Goal: Task Accomplishment & Management: Complete application form

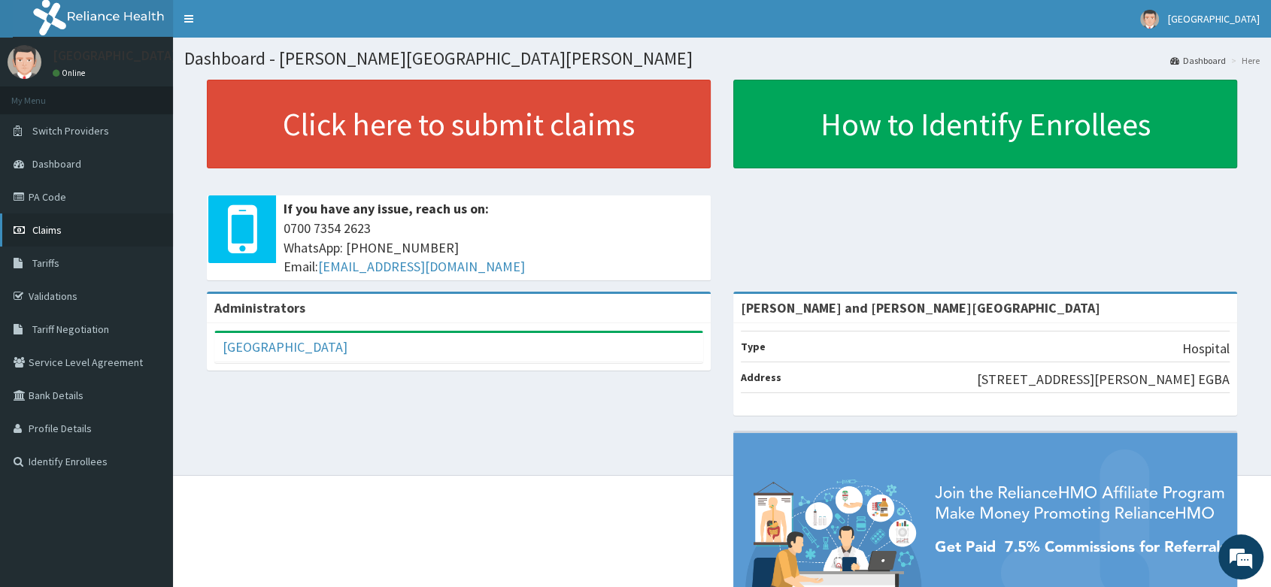
click at [76, 227] on link "Claims" at bounding box center [86, 230] width 173 height 33
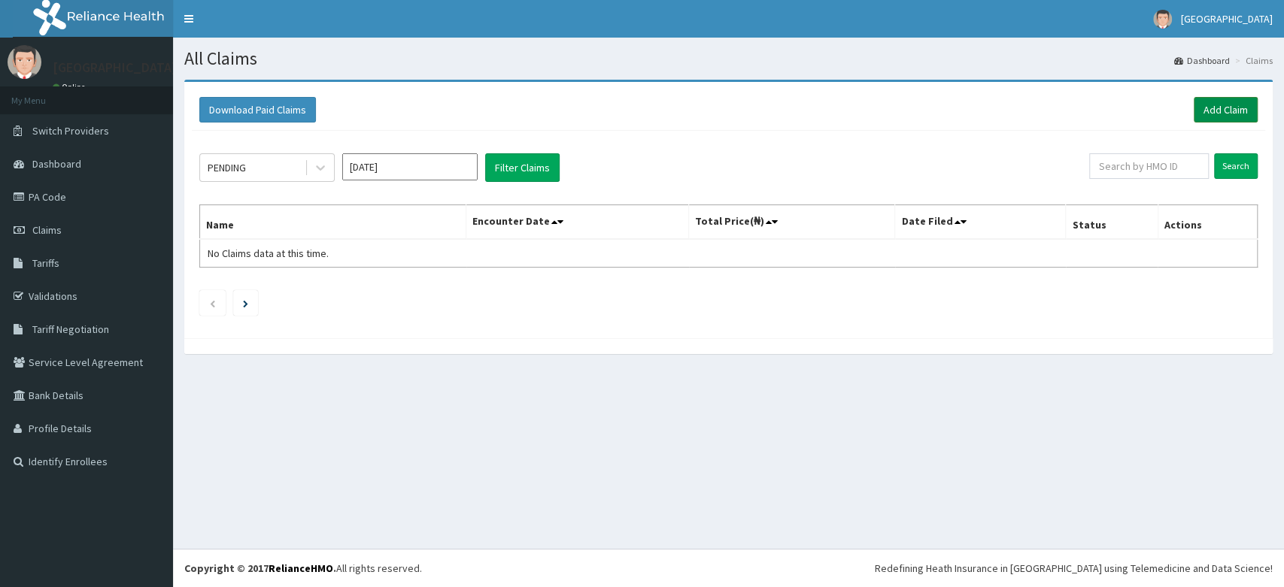
click at [1238, 107] on link "Add Claim" at bounding box center [1226, 110] width 64 height 26
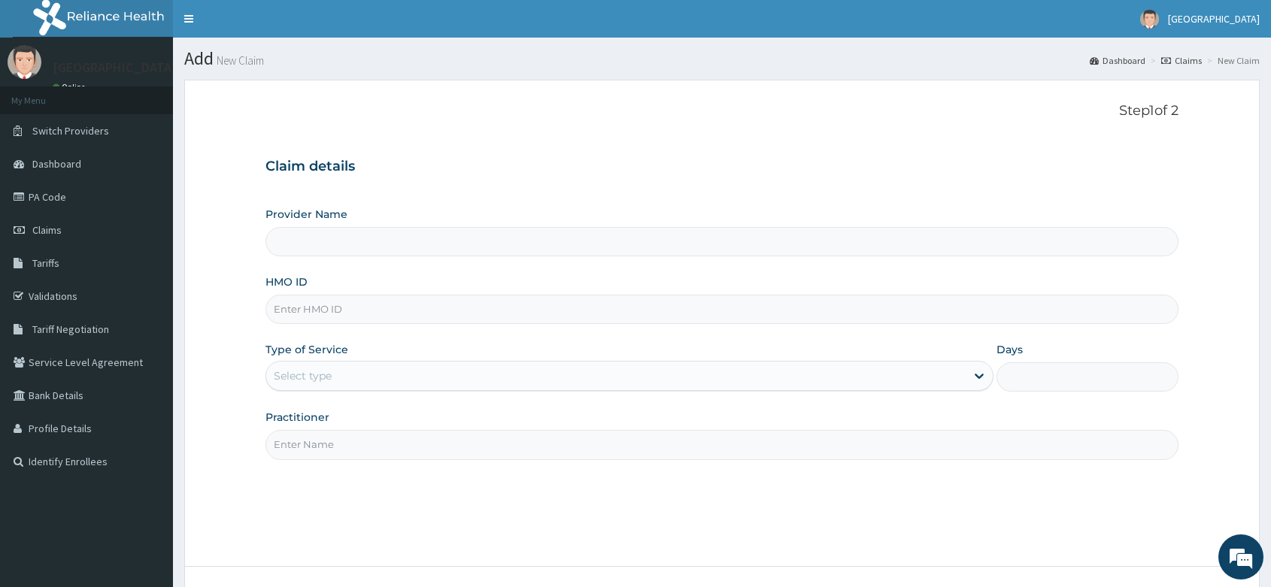
type input "[PERSON_NAME] and [PERSON_NAME][GEOGRAPHIC_DATA]"
paste input "ISD/10022/A"
type input "ISD/10022/A"
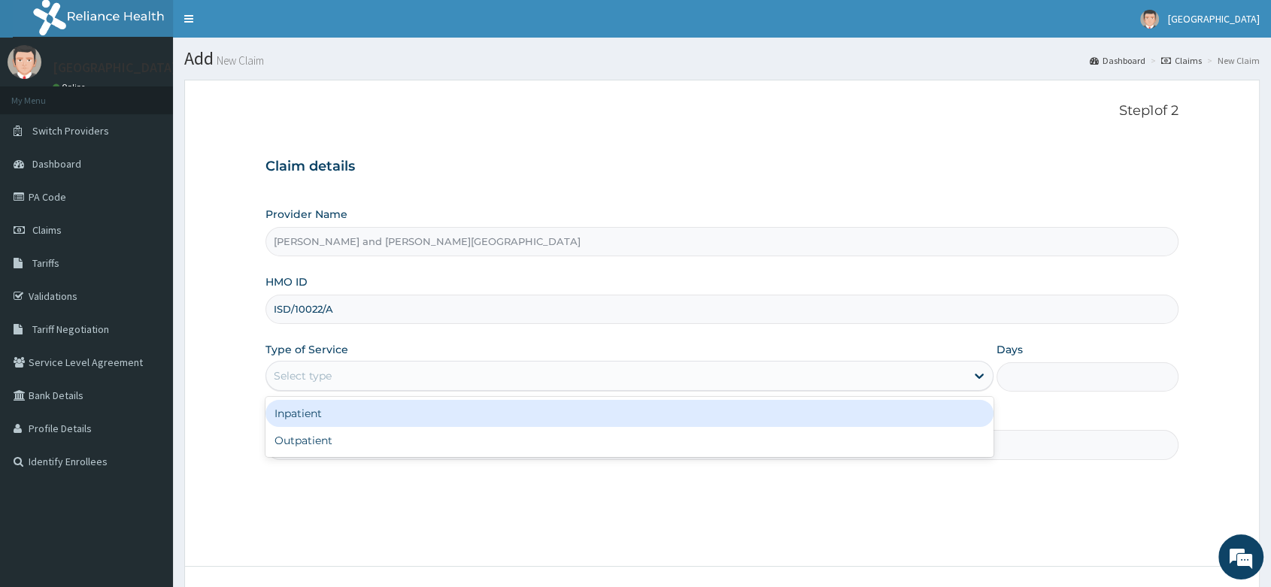
click at [361, 378] on div "Select type" at bounding box center [615, 376] width 699 height 24
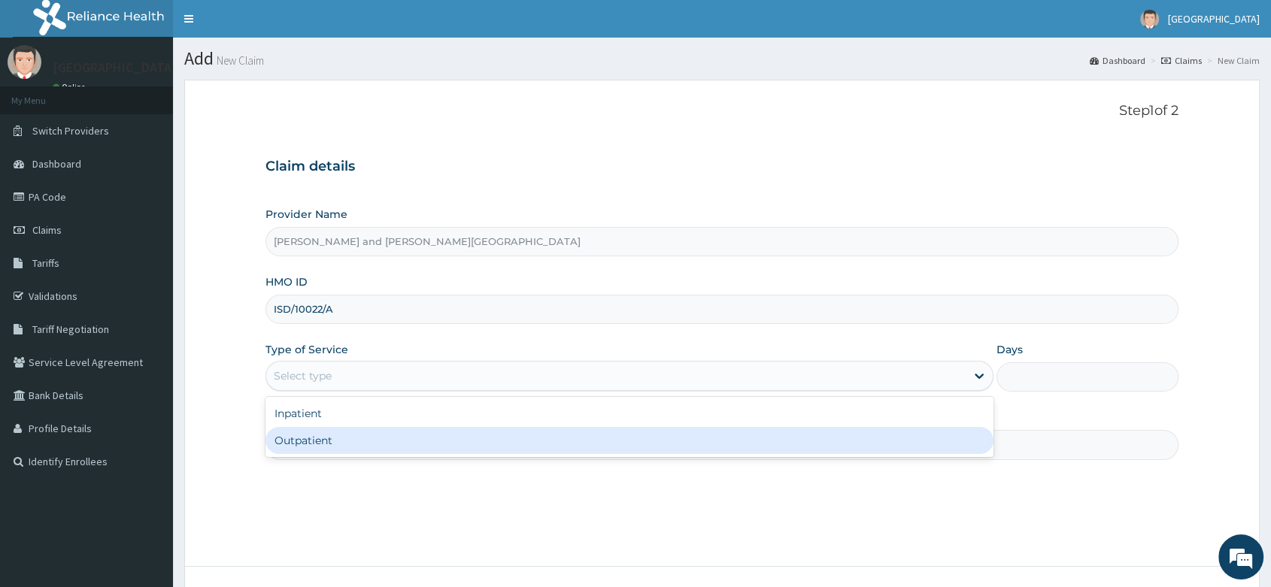
click at [350, 448] on div "Outpatient" at bounding box center [629, 440] width 728 height 27
type input "1"
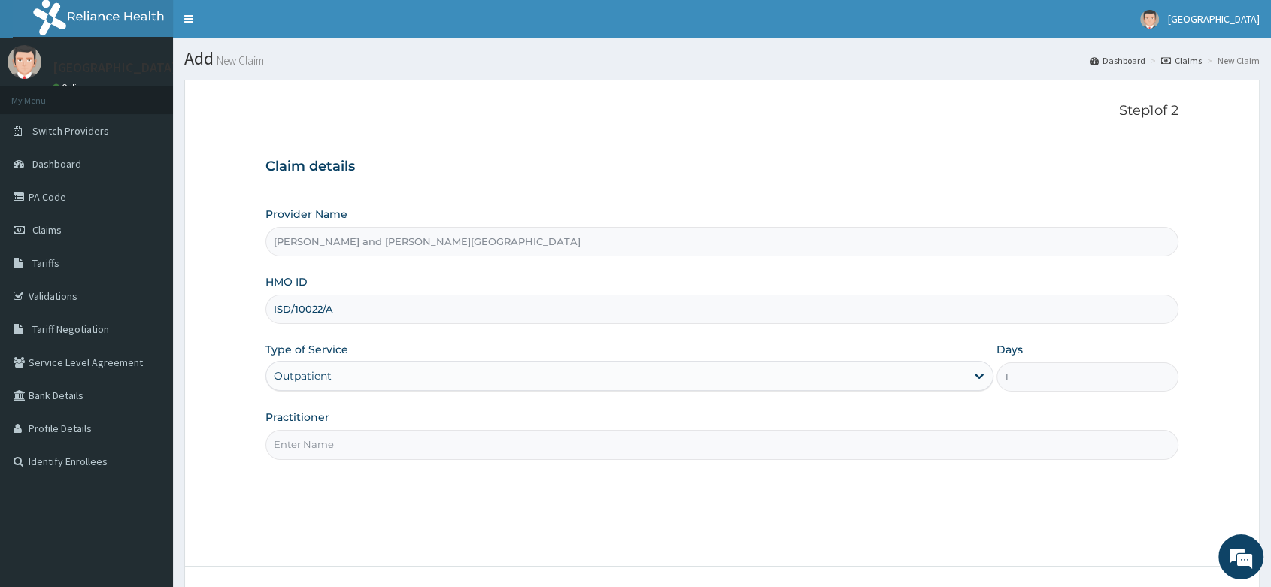
click at [342, 447] on input "Practitioner" at bounding box center [721, 444] width 913 height 29
type input "DR [PERSON_NAME]"
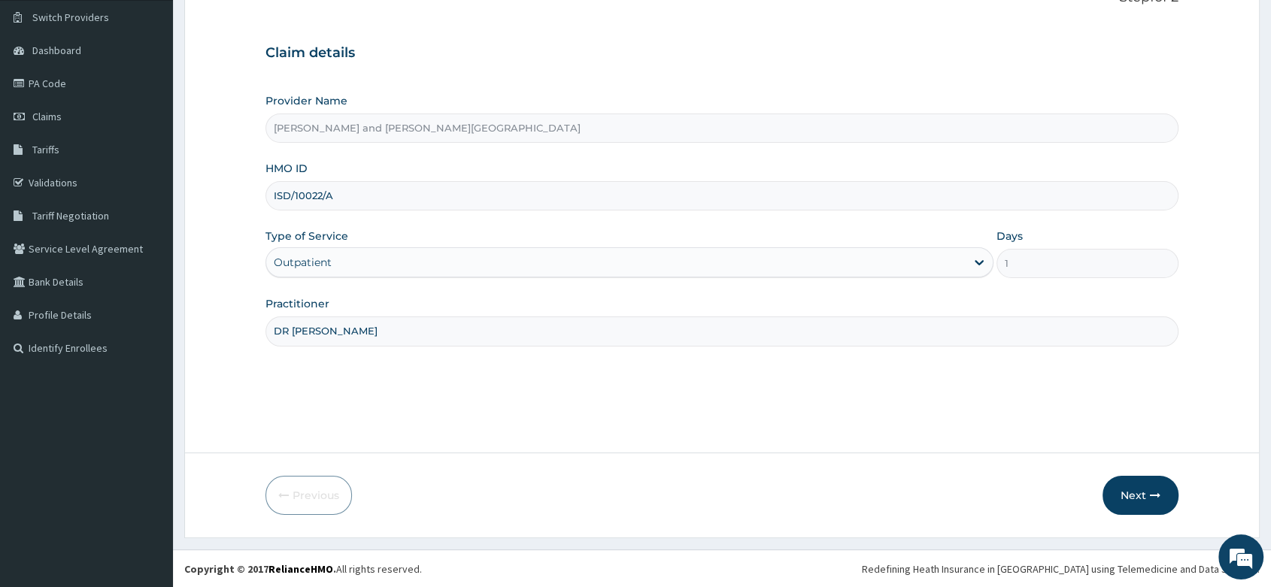
scroll to position [114, 0]
click at [1139, 493] on button "Next" at bounding box center [1141, 494] width 76 height 39
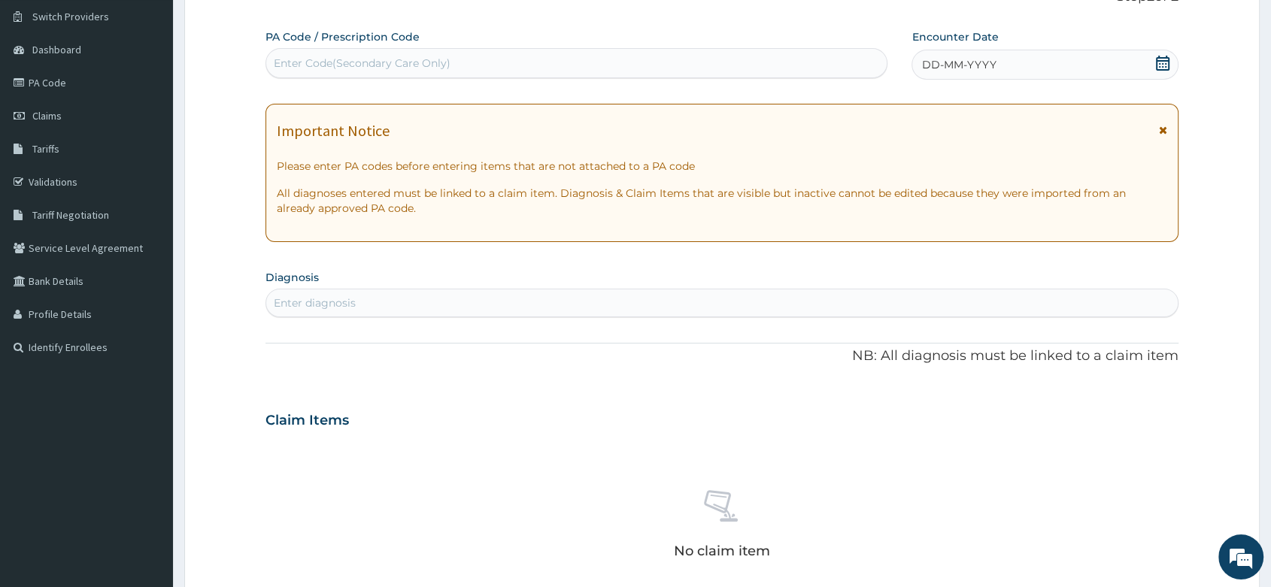
click at [1171, 61] on div "DD-MM-YYYY" at bounding box center [1045, 65] width 267 height 30
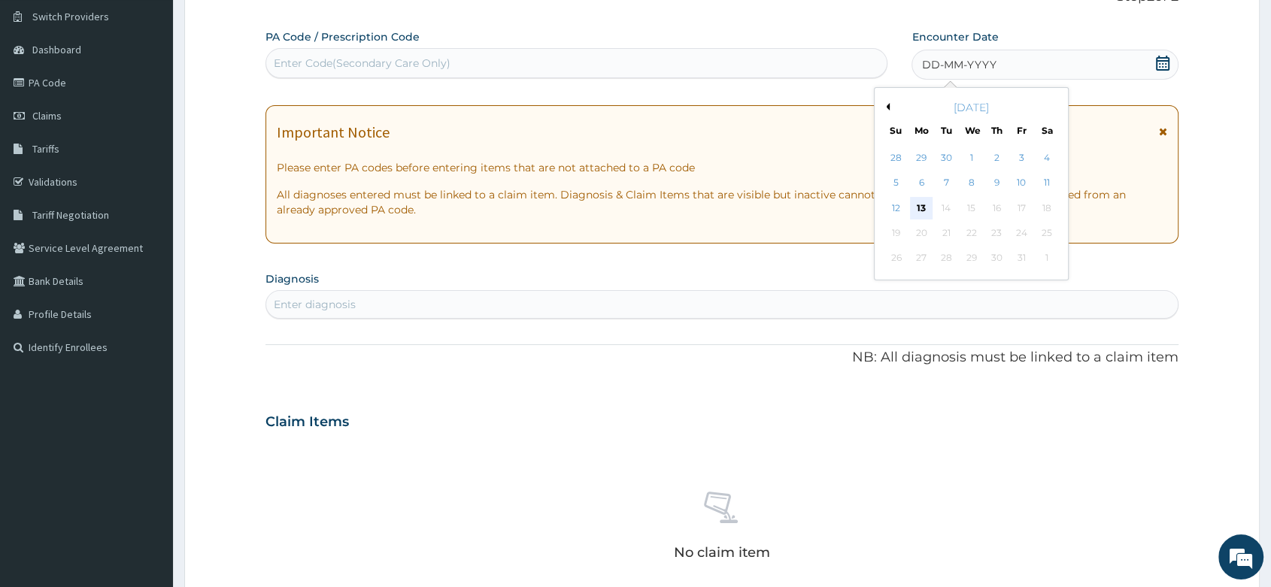
click at [927, 199] on div "13" at bounding box center [921, 208] width 23 height 23
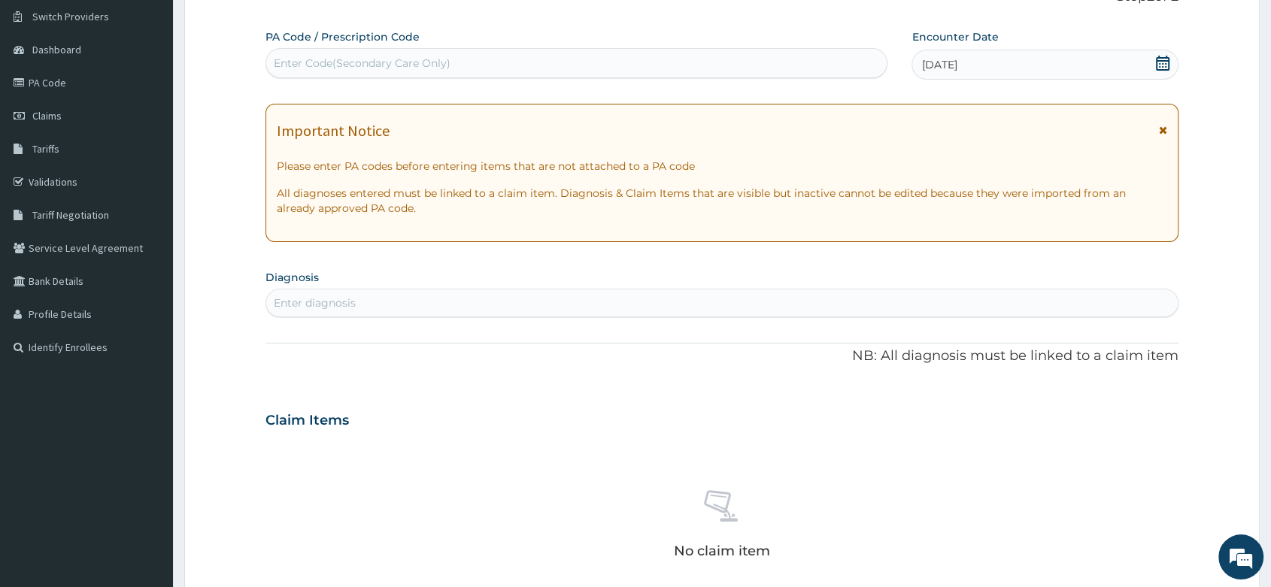
click at [326, 299] on div "Enter diagnosis" at bounding box center [315, 303] width 82 height 15
type input "M"
type input "FEVER"
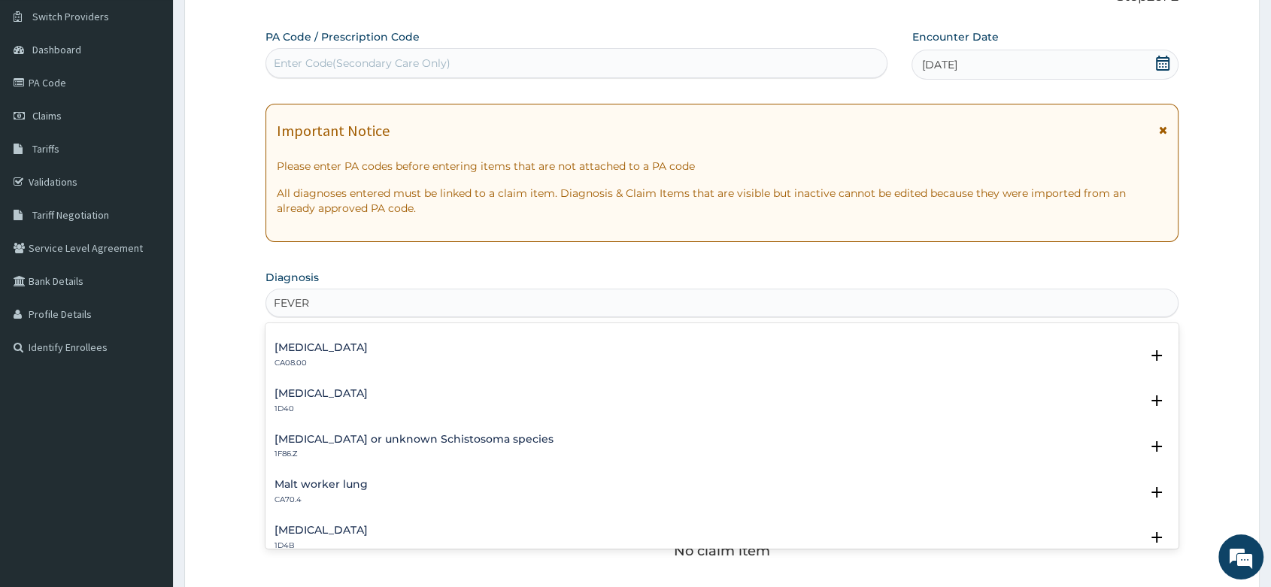
scroll to position [919, 0]
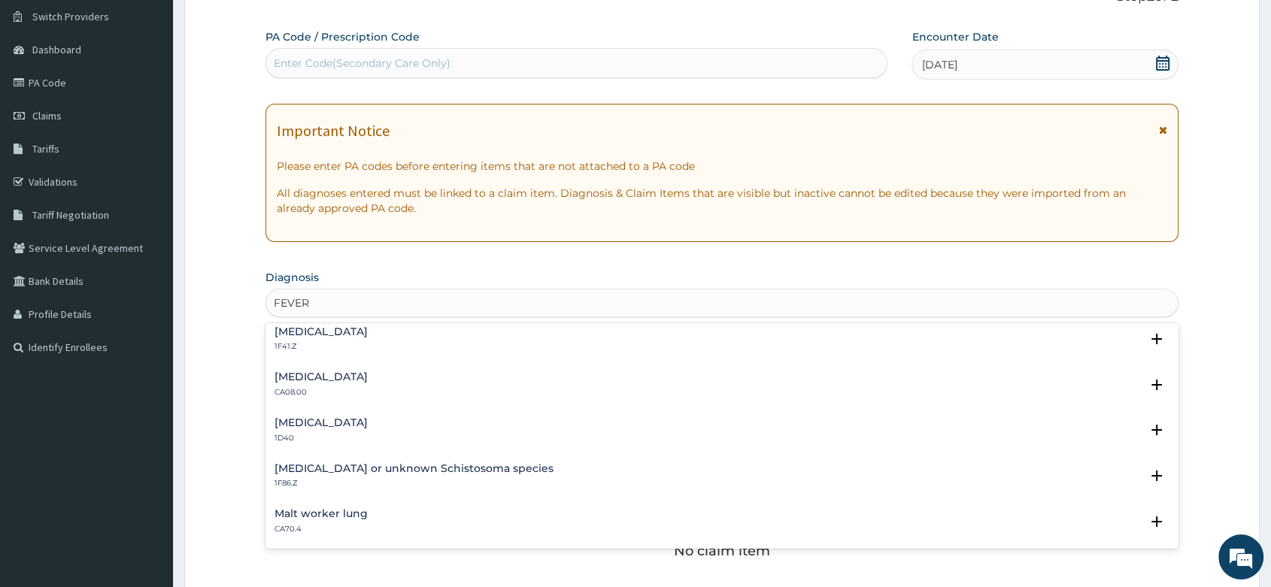
click at [368, 326] on h4 "[MEDICAL_DATA]" at bounding box center [321, 331] width 93 height 11
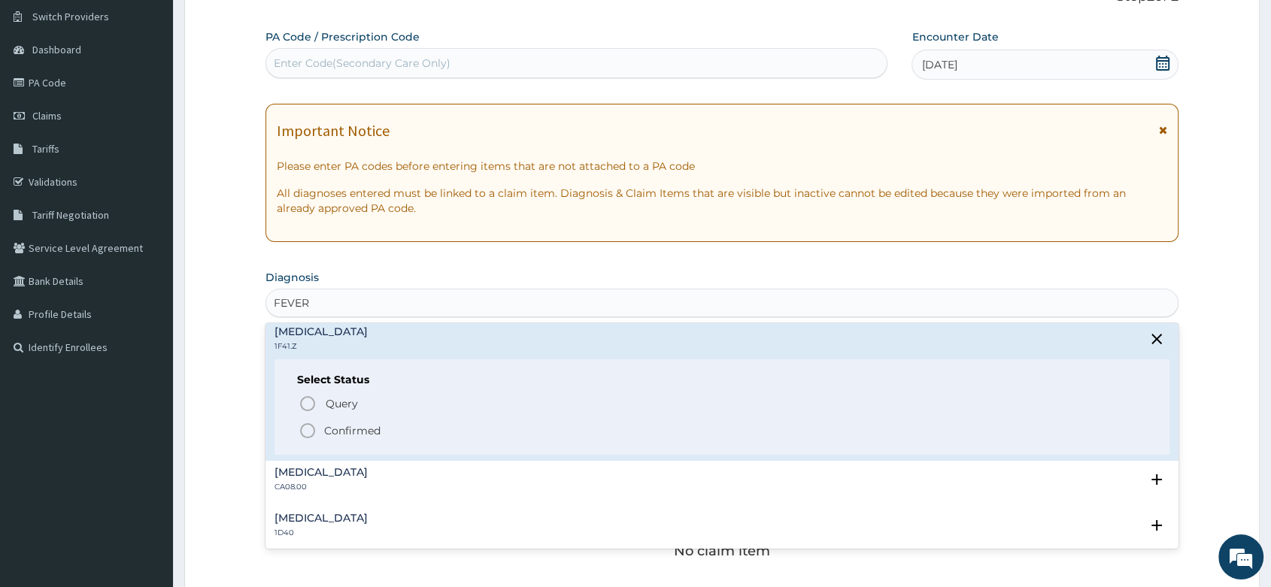
click at [302, 422] on icon "status option filled" at bounding box center [308, 431] width 18 height 18
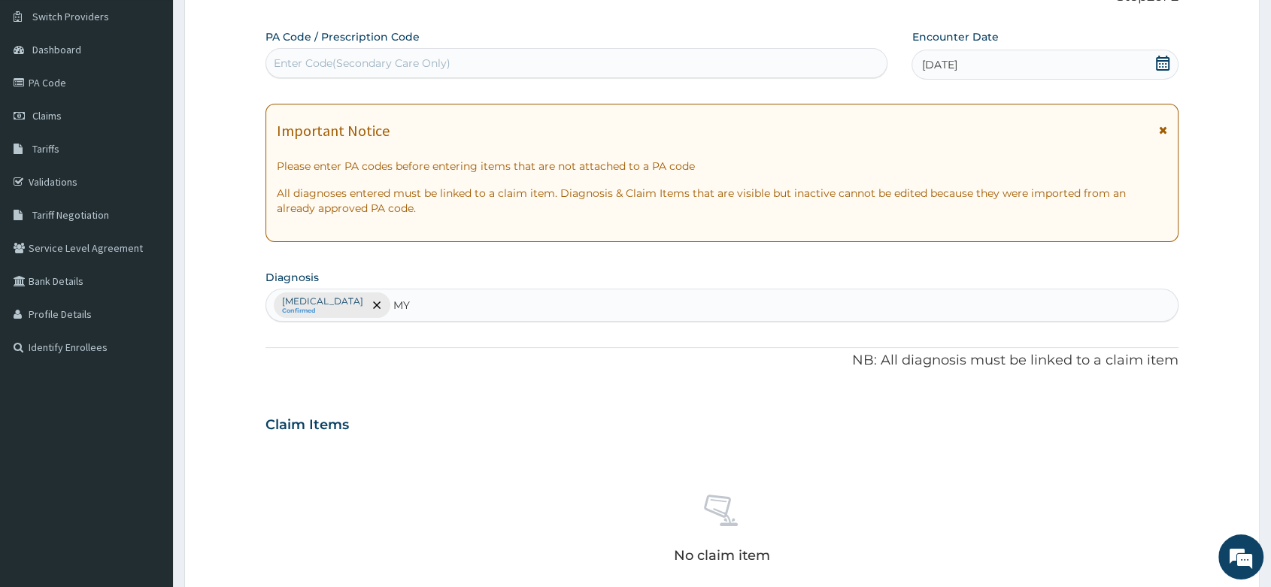
type input "M"
type input "PAIN"
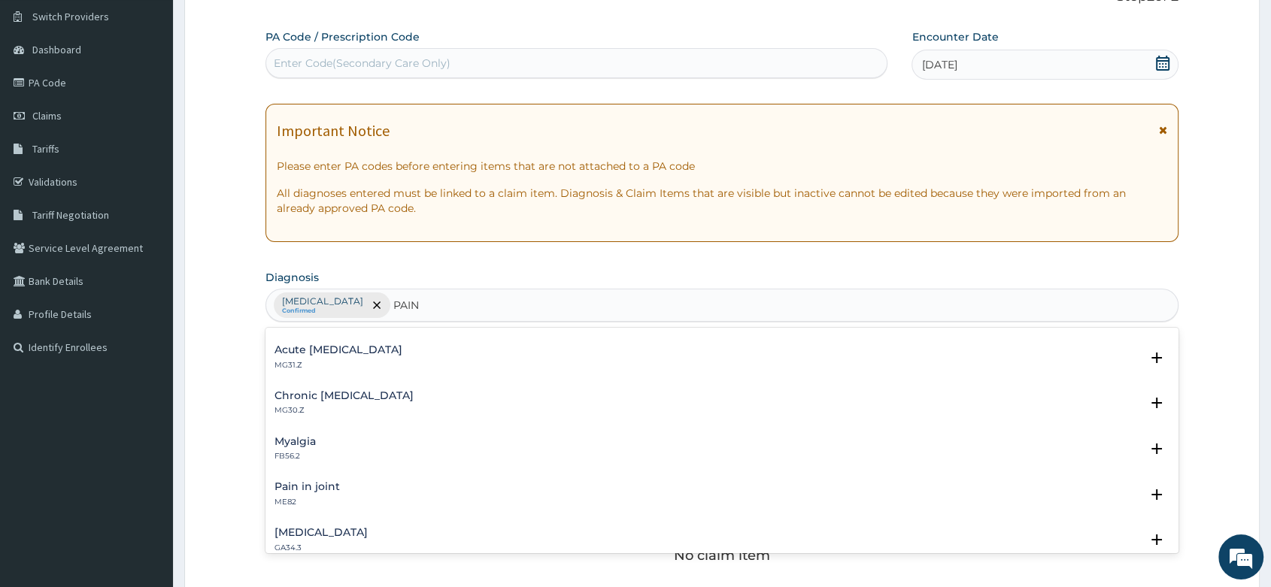
scroll to position [167, 0]
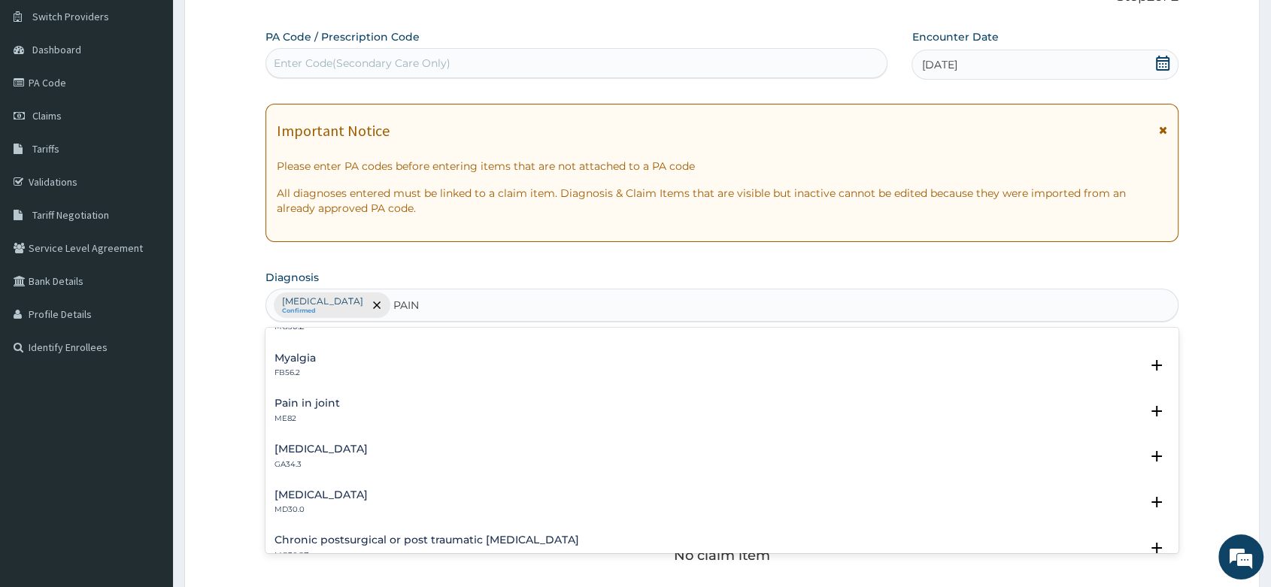
click at [324, 403] on h4 "Pain in joint" at bounding box center [307, 403] width 65 height 11
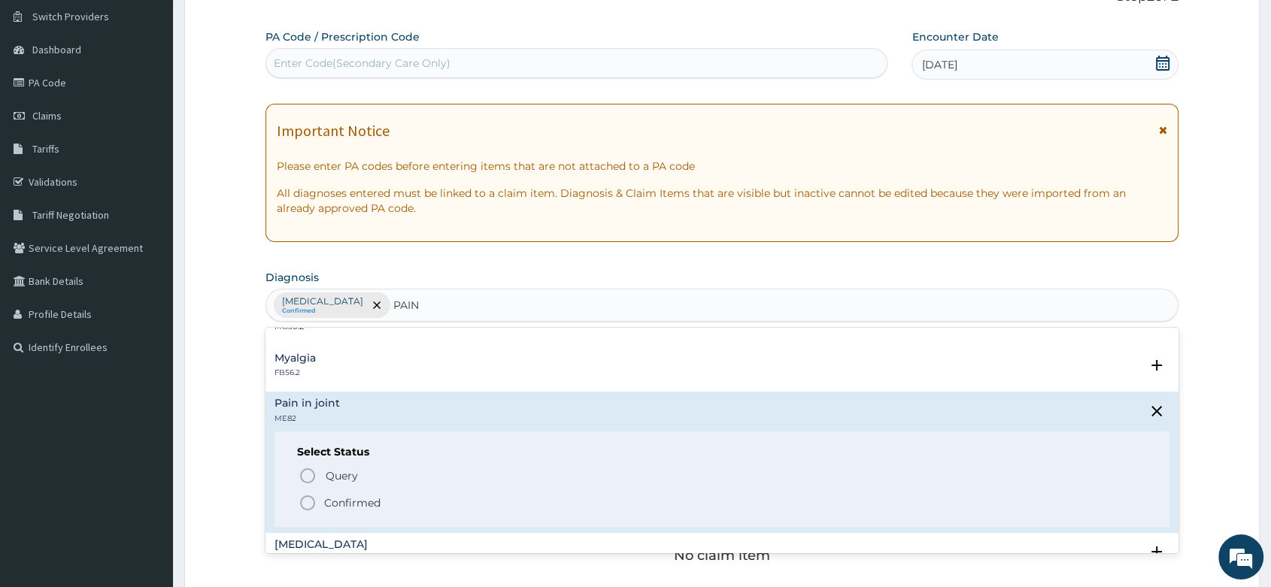
click at [311, 495] on icon "status option filled" at bounding box center [308, 503] width 18 height 18
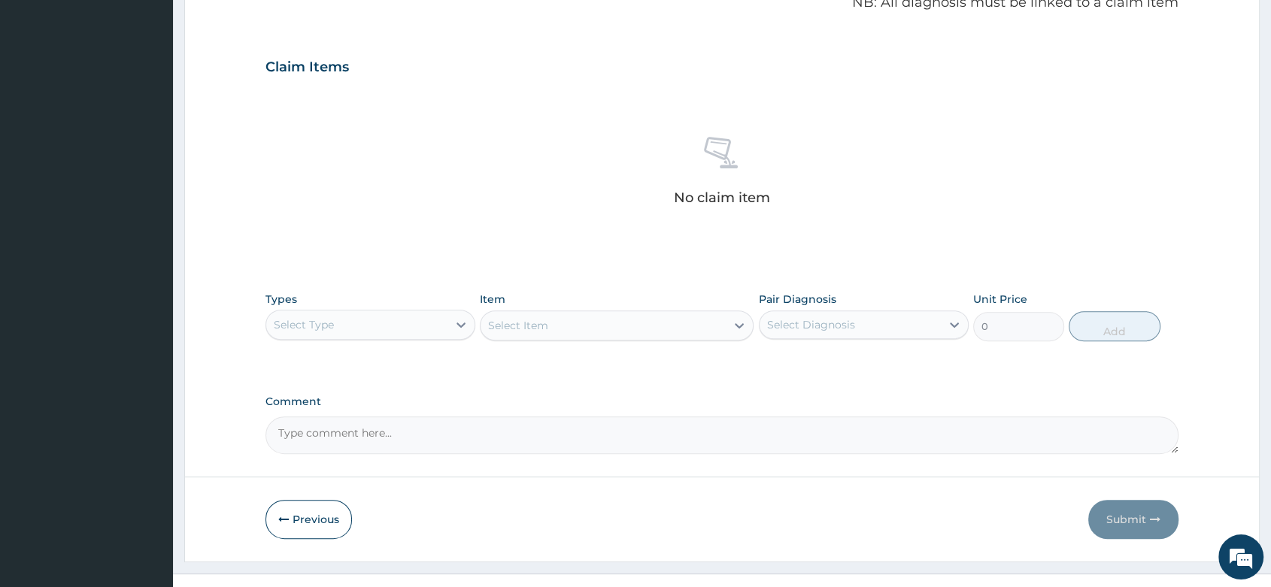
scroll to position [496, 0]
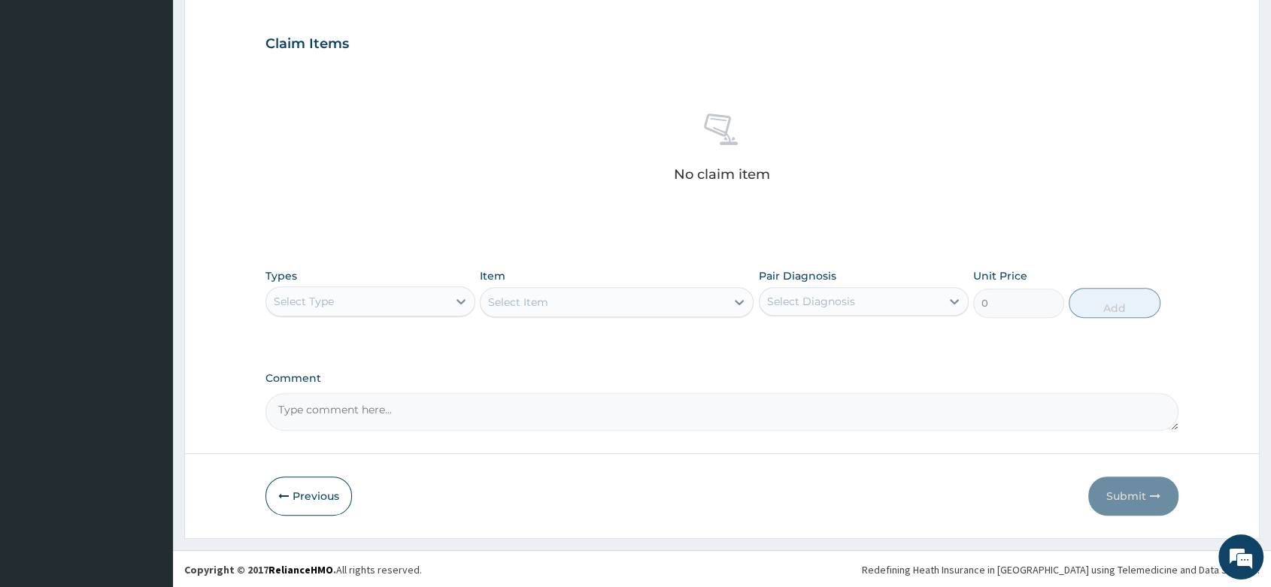
click at [445, 293] on div "Select Type" at bounding box center [356, 302] width 181 height 24
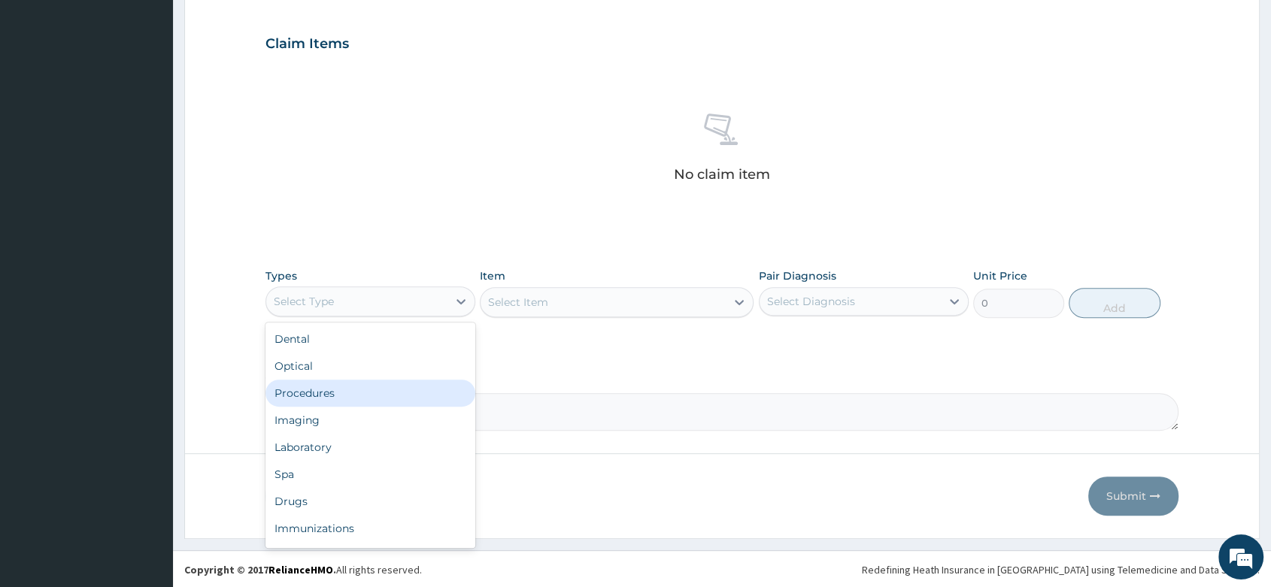
click at [355, 390] on div "Procedures" at bounding box center [370, 393] width 210 height 27
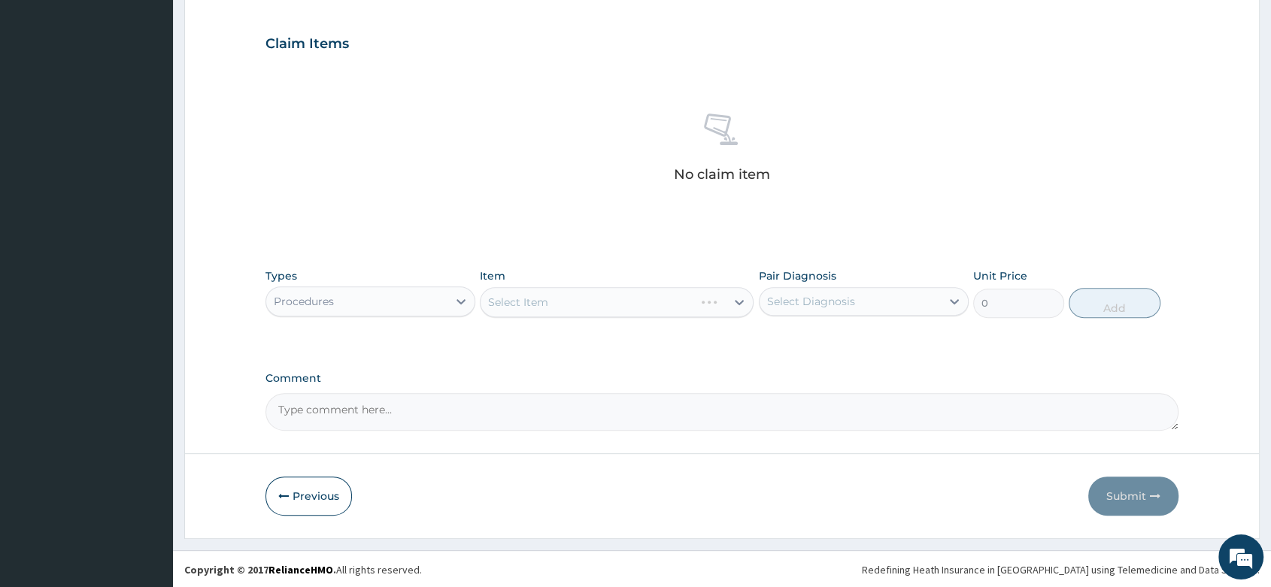
click at [592, 296] on div "Select Item" at bounding box center [617, 302] width 274 height 30
click at [545, 296] on div "Select Item" at bounding box center [617, 302] width 274 height 30
click at [550, 298] on div "Select Item" at bounding box center [617, 302] width 274 height 30
click at [564, 298] on div "Select Item" at bounding box center [617, 302] width 274 height 30
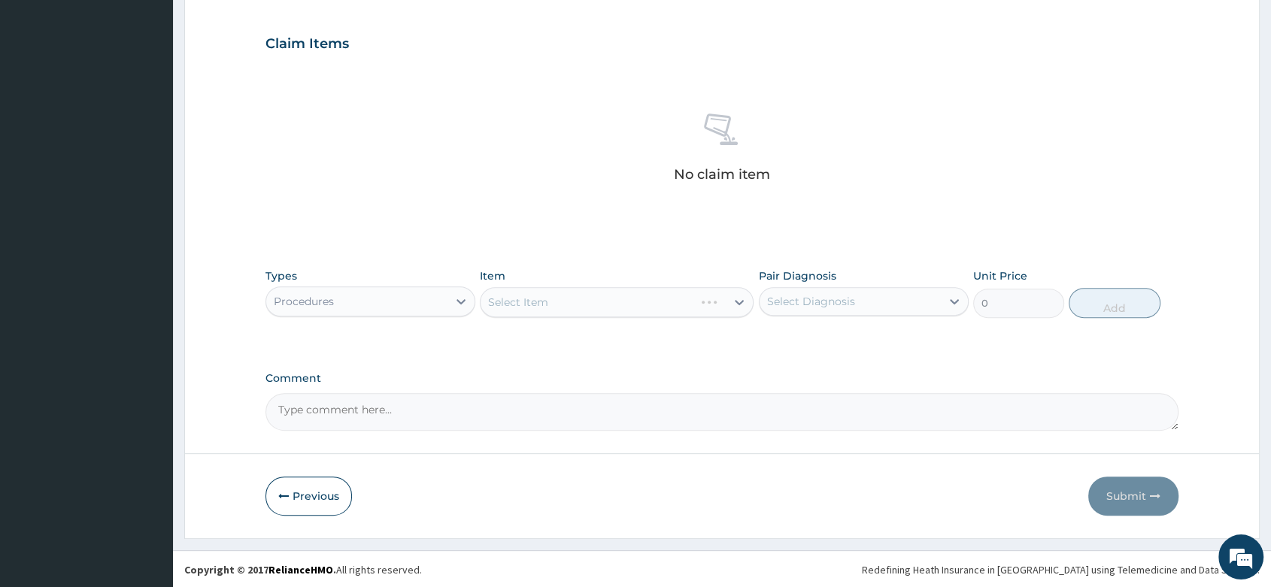
click at [564, 298] on div "Select Item" at bounding box center [617, 302] width 274 height 30
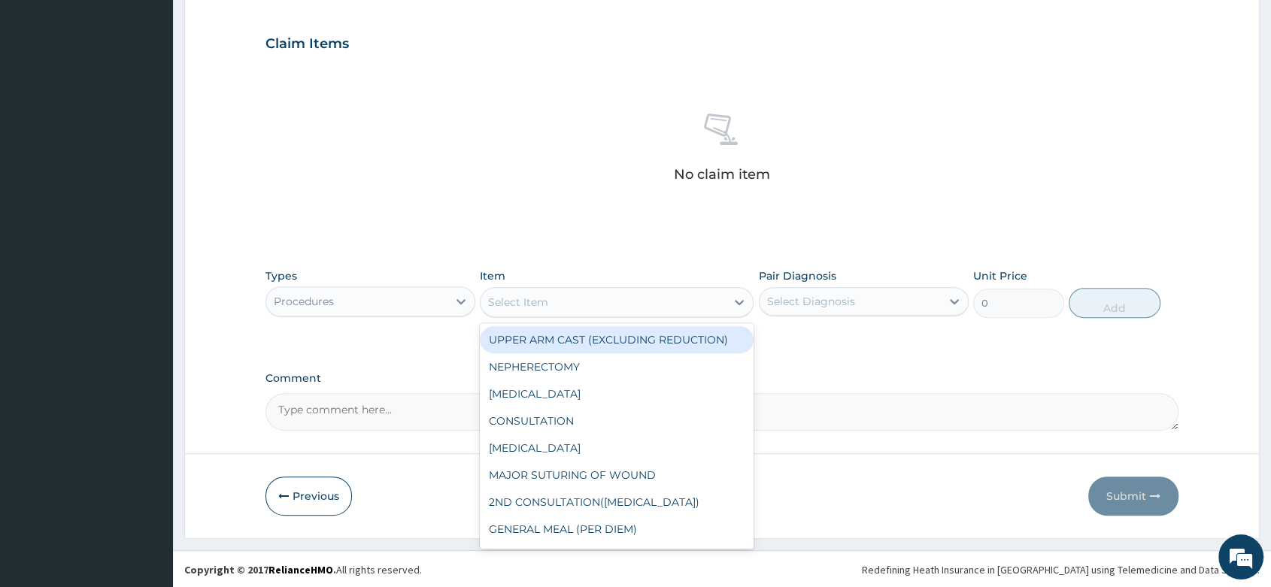
click at [566, 298] on div "Select Item" at bounding box center [603, 302] width 245 height 24
type input "GP"
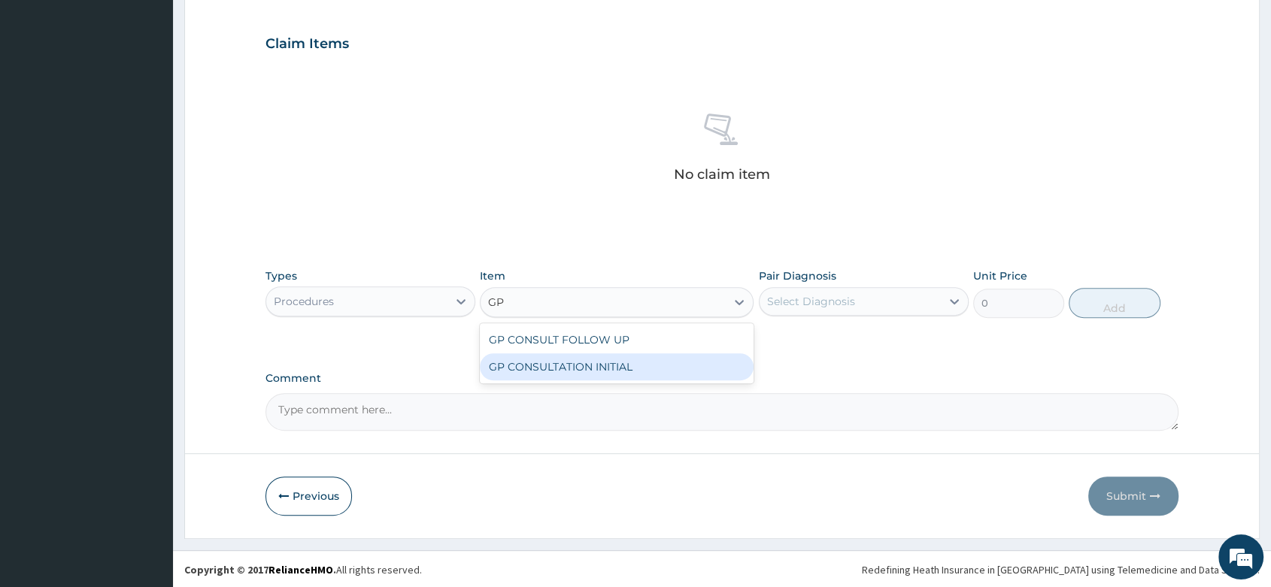
click at [568, 367] on div "GP CONSULTATION INITIAL" at bounding box center [617, 366] width 274 height 27
type input "2000"
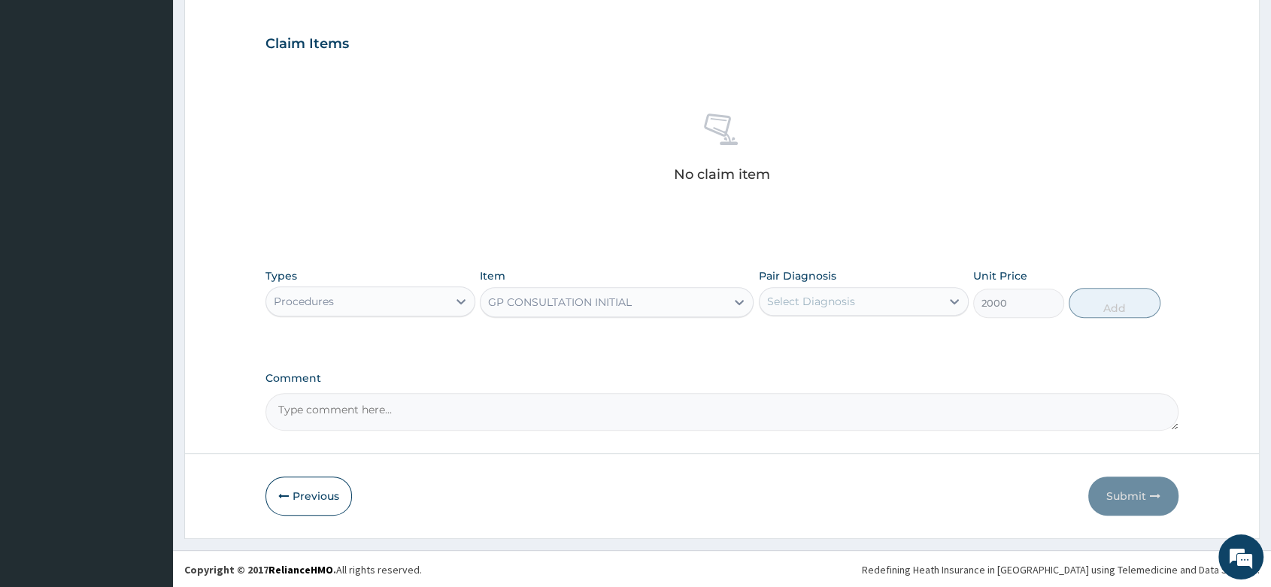
click at [860, 299] on div "Select Diagnosis" at bounding box center [850, 302] width 181 height 24
click at [869, 345] on label "[MEDICAL_DATA]" at bounding box center [830, 338] width 93 height 15
checkbox input "true"
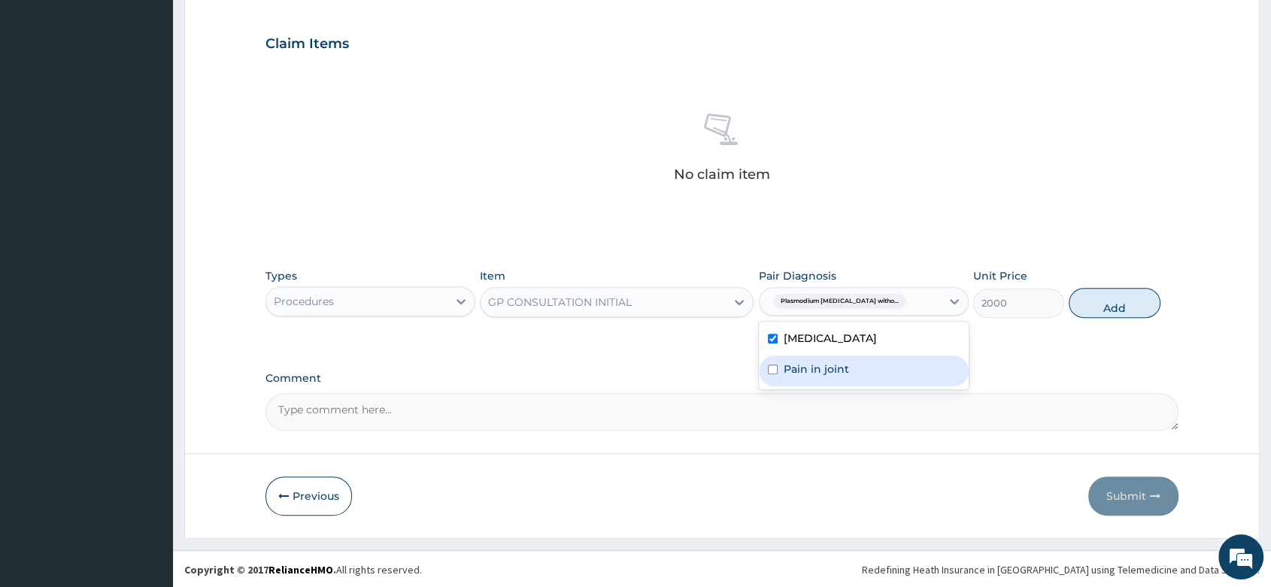
click at [833, 387] on div "Pain in joint" at bounding box center [864, 371] width 210 height 31
checkbox input "true"
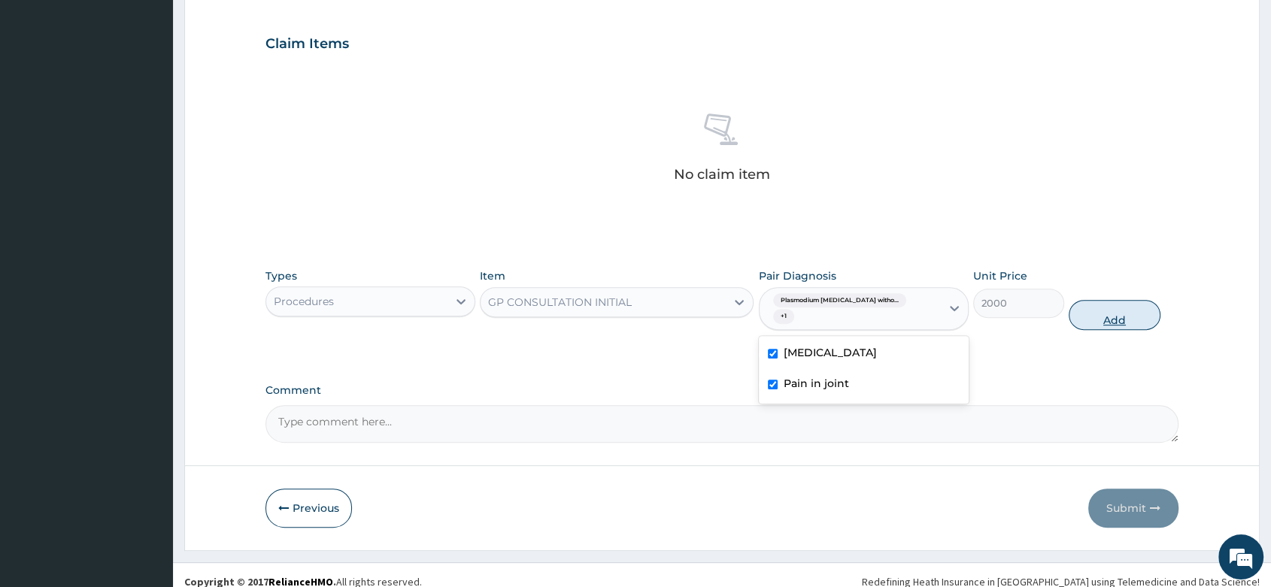
click at [1101, 304] on button "Add" at bounding box center [1114, 315] width 91 height 30
type input "0"
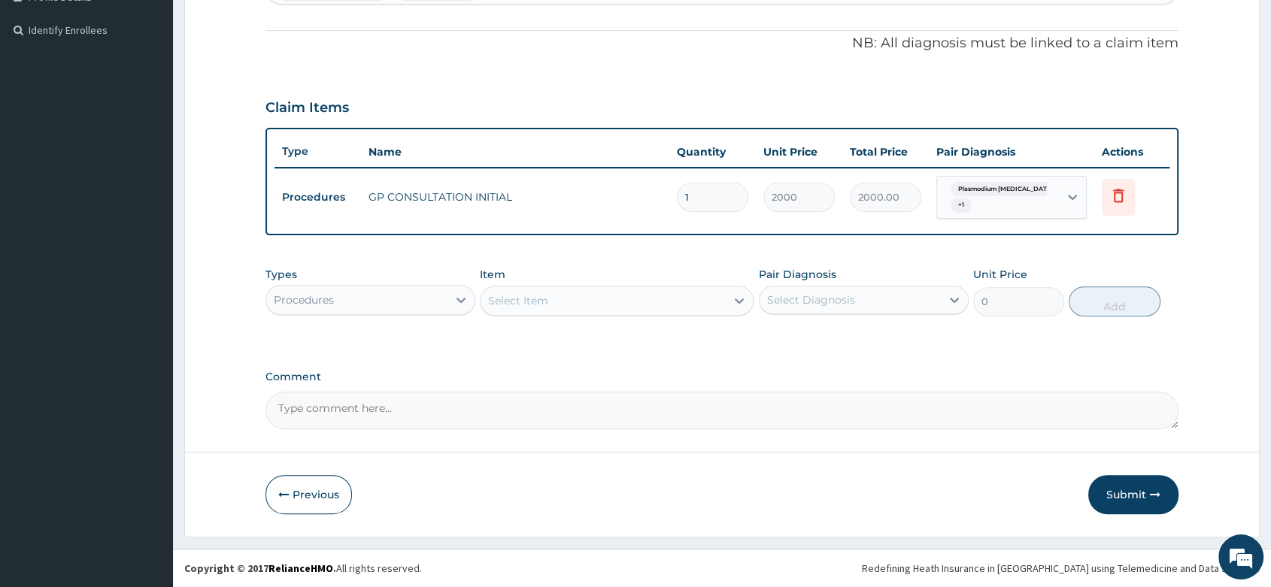
scroll to position [430, 0]
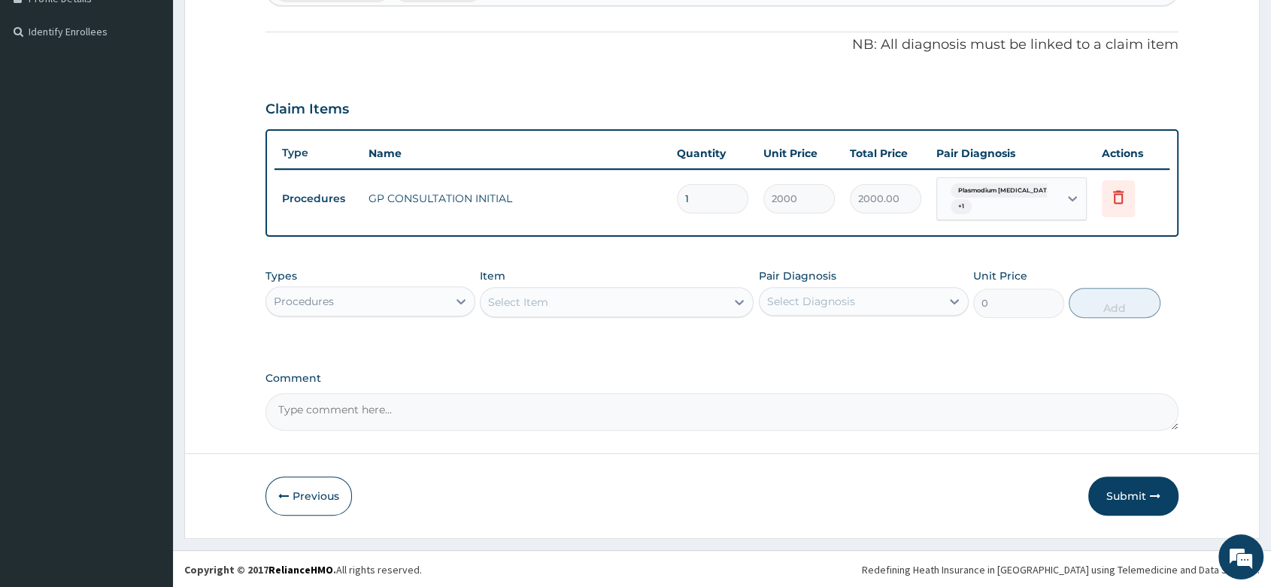
click at [578, 274] on div "Item Select Item" at bounding box center [617, 293] width 274 height 50
click at [551, 293] on div "Select Item" at bounding box center [603, 302] width 245 height 24
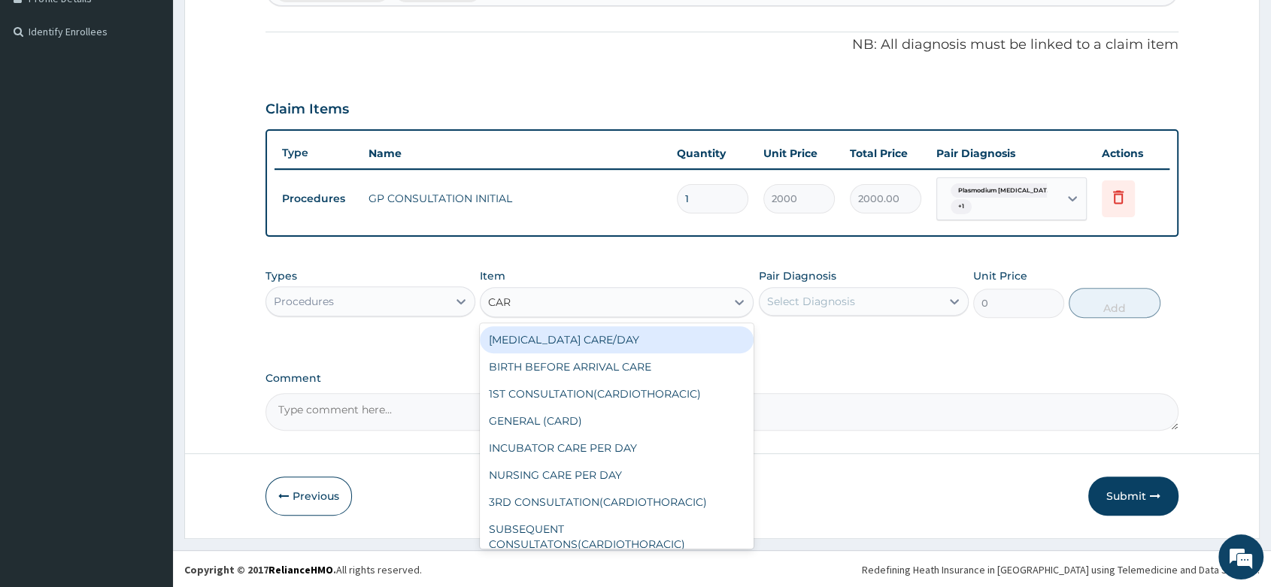
type input "CARD"
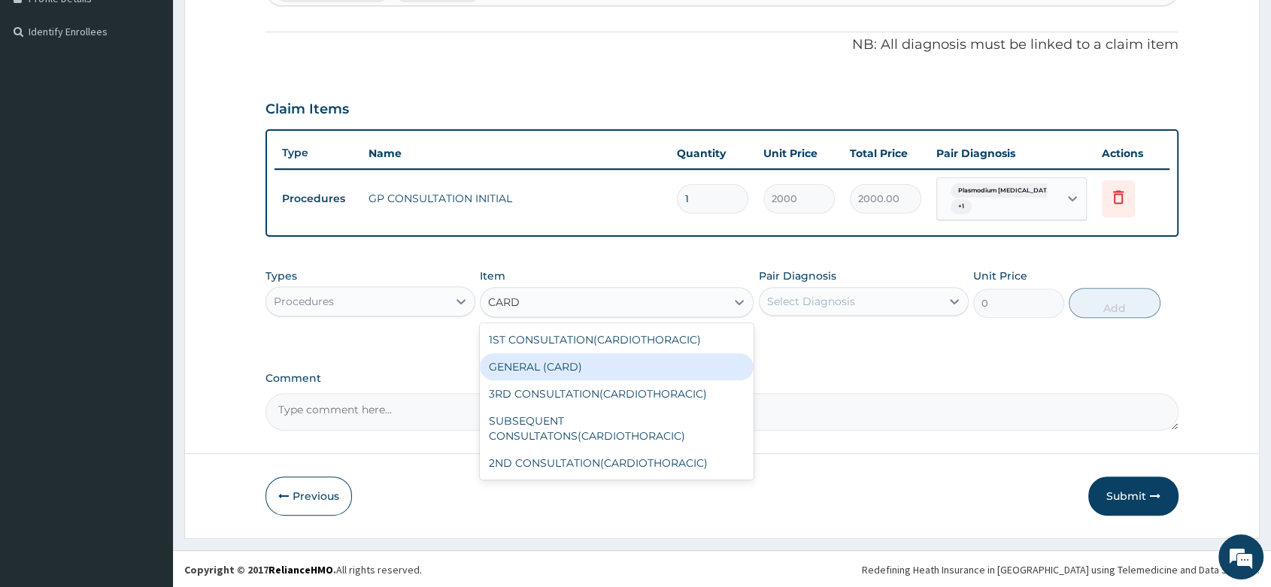
click at [684, 368] on div "GENERAL (CARD)" at bounding box center [617, 366] width 274 height 27
type input "500"
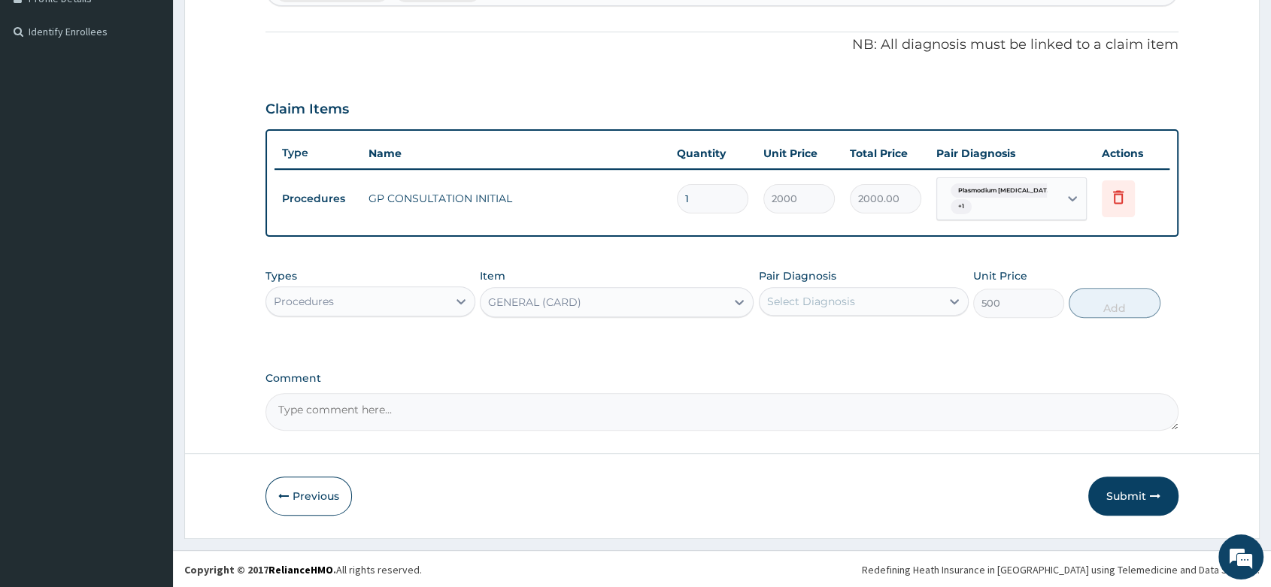
click at [872, 296] on div "Select Diagnosis" at bounding box center [850, 302] width 181 height 24
click at [853, 344] on label "[MEDICAL_DATA]" at bounding box center [830, 338] width 93 height 15
checkbox input "true"
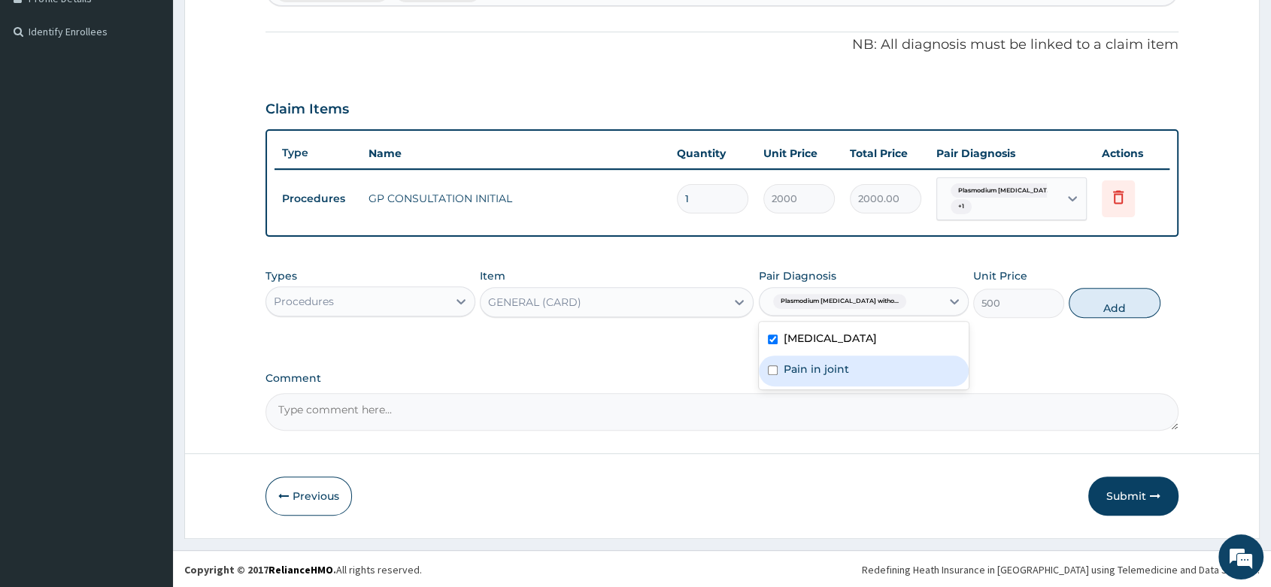
click at [824, 377] on label "Pain in joint" at bounding box center [816, 369] width 65 height 15
checkbox input "true"
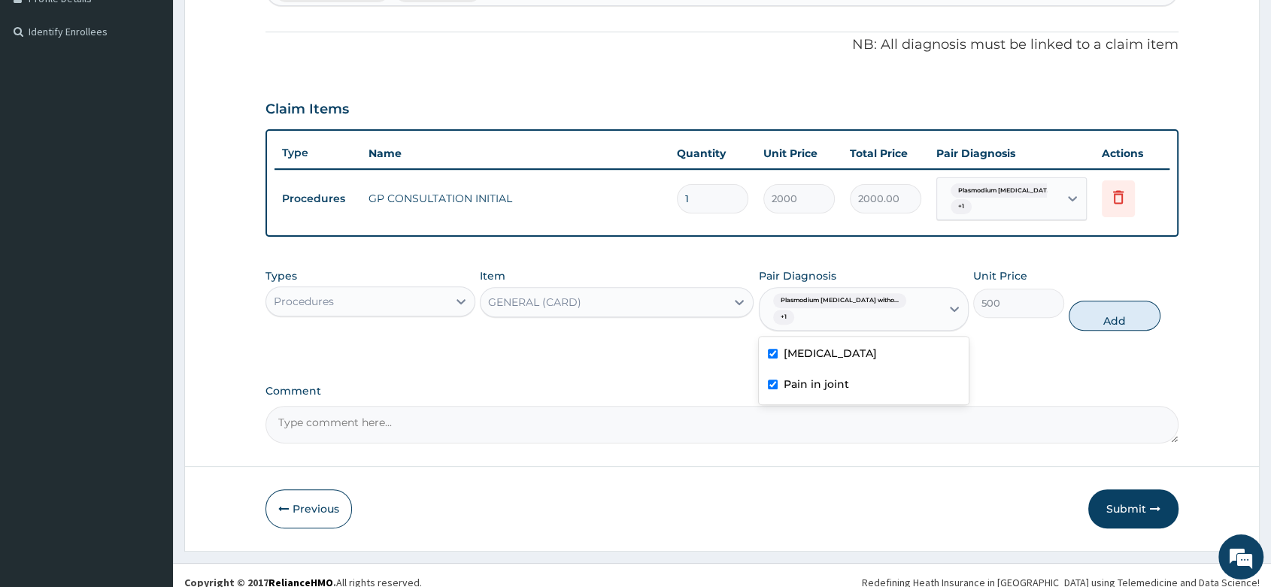
drag, startPoint x: 1096, startPoint y: 305, endPoint x: 1085, endPoint y: 293, distance: 16.5
click at [1097, 305] on button "Add" at bounding box center [1114, 316] width 91 height 30
type input "0"
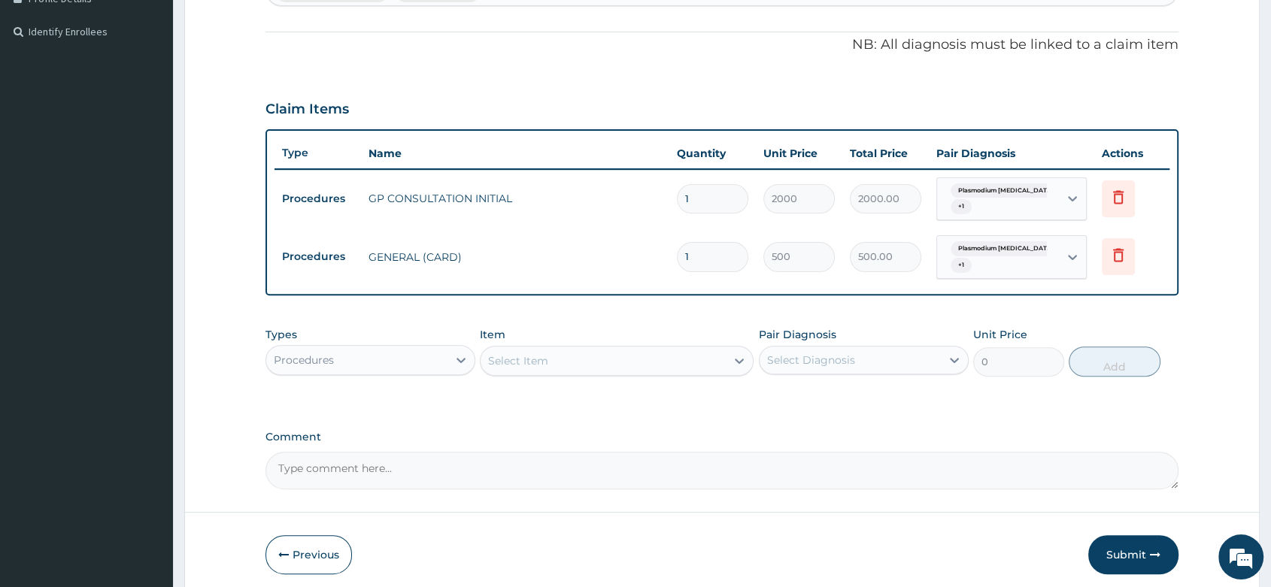
click at [513, 356] on div "Select Item" at bounding box center [518, 360] width 60 height 15
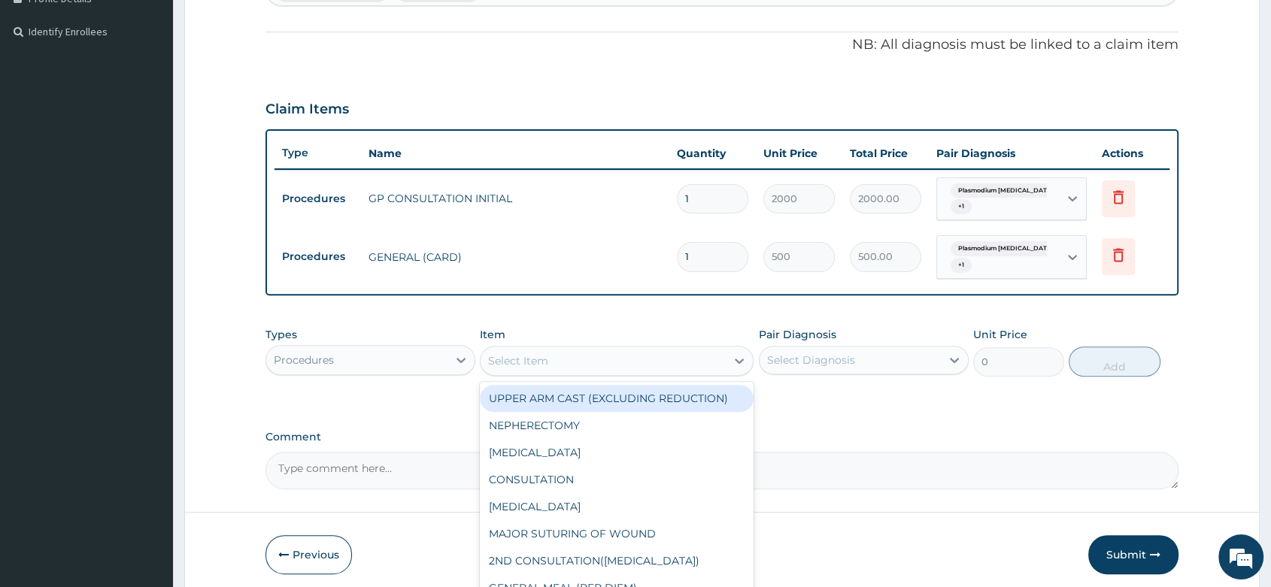
drag, startPoint x: 528, startPoint y: 372, endPoint x: 520, endPoint y: 367, distance: 9.2
click at [522, 369] on div "Select Item" at bounding box center [617, 361] width 274 height 30
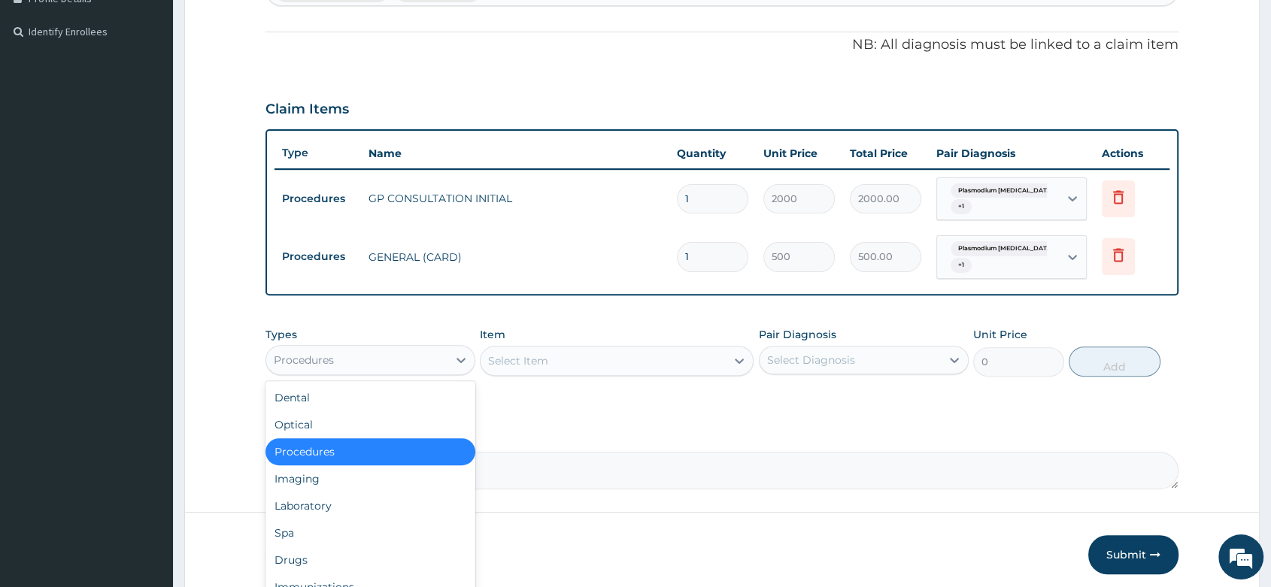
drag, startPoint x: 315, startPoint y: 359, endPoint x: 319, endPoint y: 397, distance: 38.5
click at [317, 358] on div "Procedures" at bounding box center [304, 360] width 60 height 15
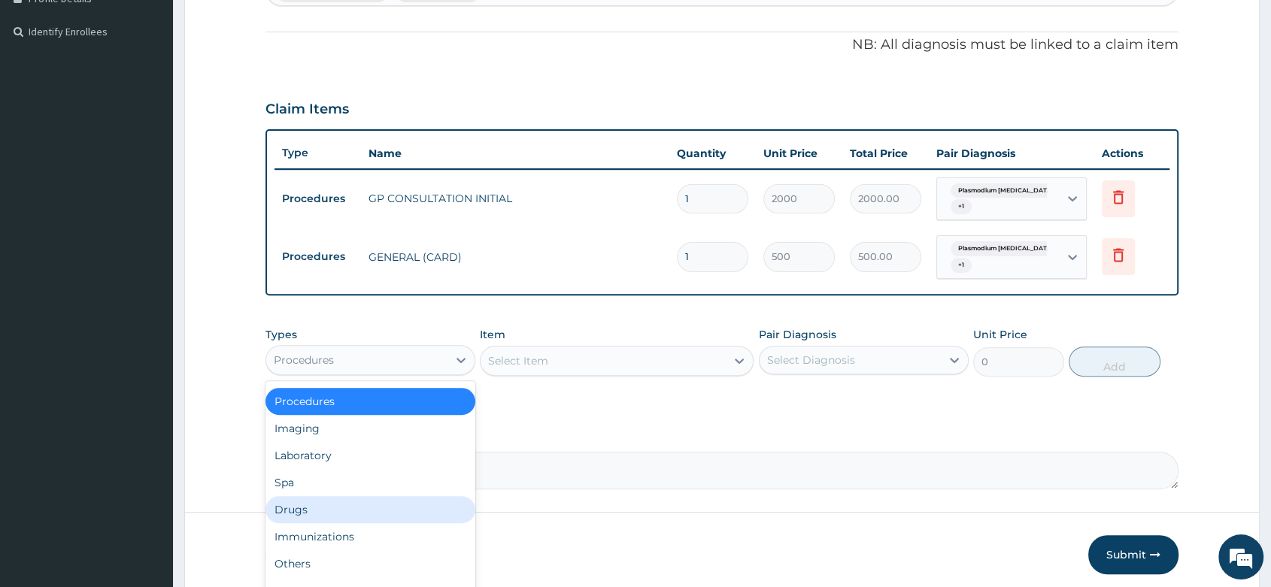
click at [312, 506] on div "Drugs" at bounding box center [370, 509] width 210 height 27
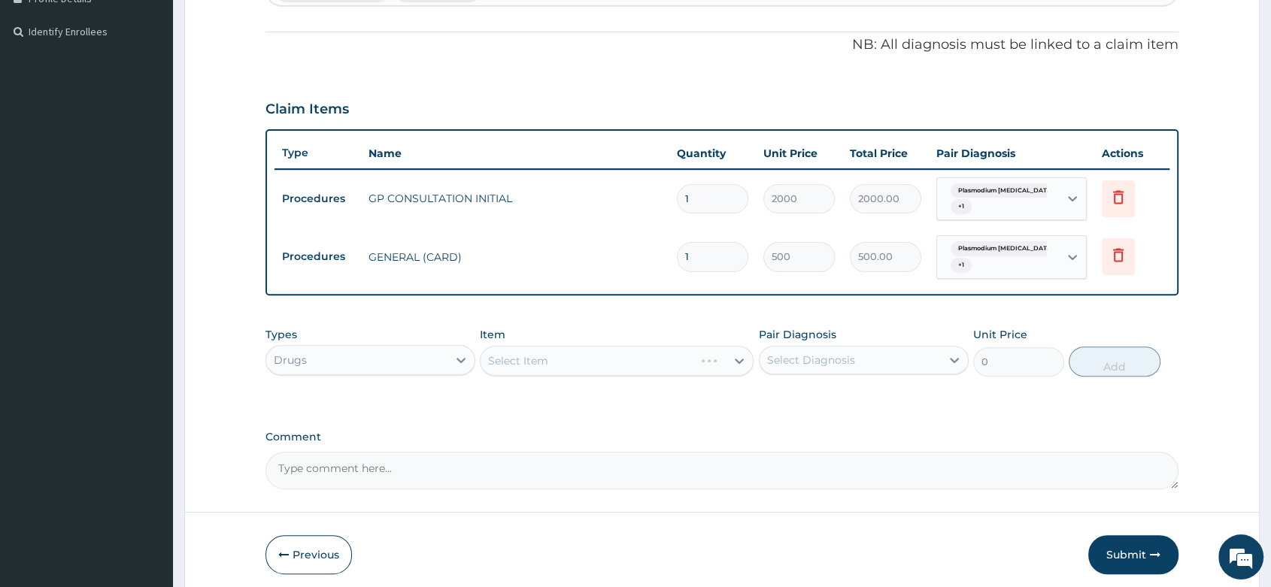
click at [596, 359] on div "Select Item" at bounding box center [617, 361] width 274 height 30
click at [532, 349] on div "Select Item" at bounding box center [603, 361] width 245 height 24
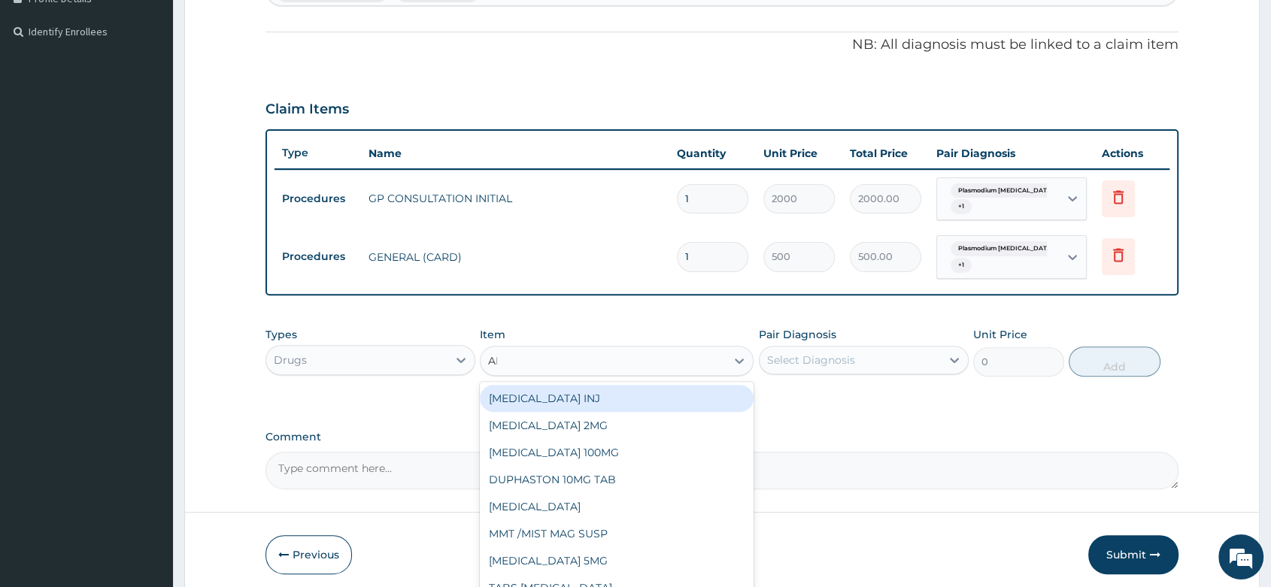
type input "ART"
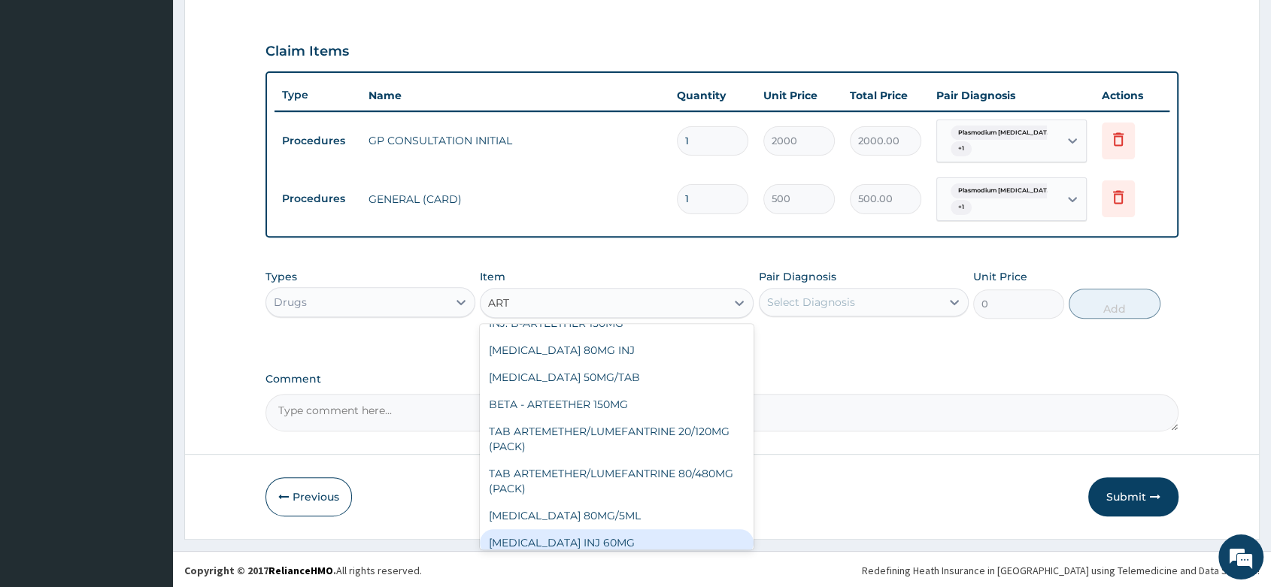
scroll to position [199, 0]
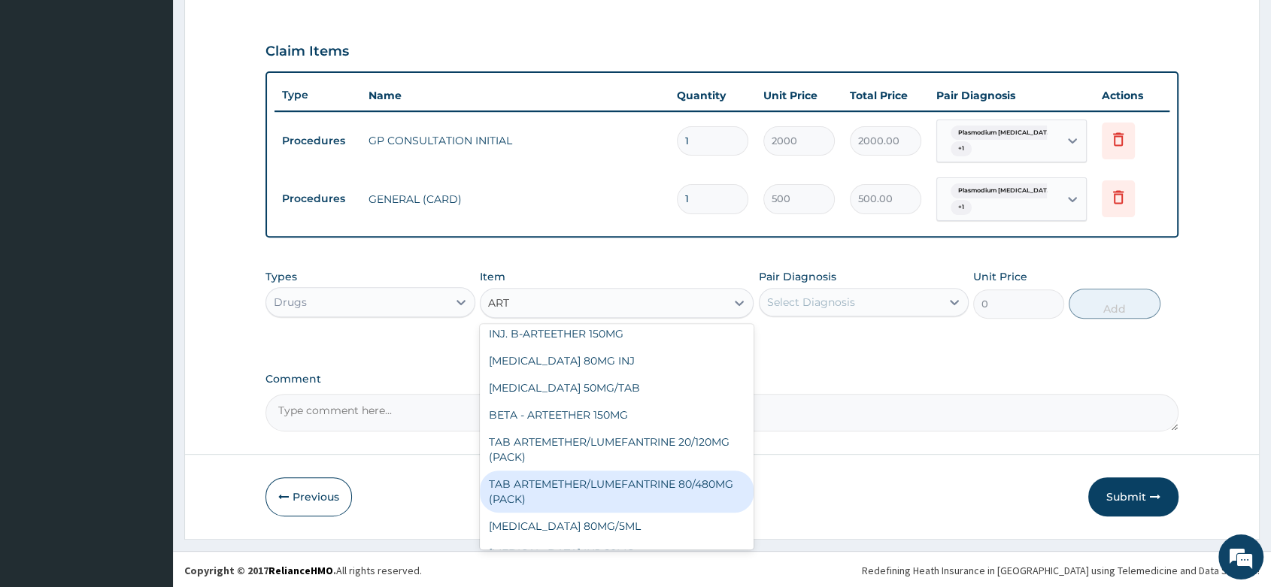
click at [615, 471] on div "TAB ARTEMETHER/LUMEFANTRINE 80/480MG (PACK)" at bounding box center [617, 492] width 274 height 42
type input "1600"
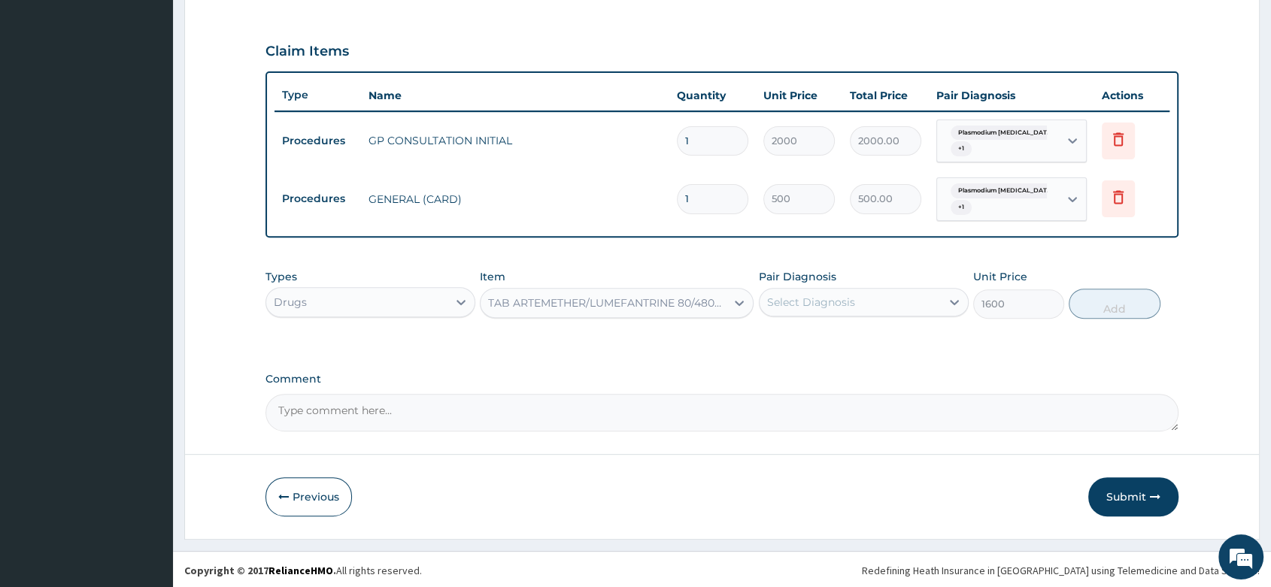
click at [784, 319] on div "Types Drugs Item option TAB ARTEMETHER/LUMEFANTRINE 80/480MG (PACK), selected. …" at bounding box center [721, 294] width 913 height 65
click at [799, 303] on div "Select Diagnosis" at bounding box center [811, 302] width 88 height 15
click at [840, 341] on label "[MEDICAL_DATA]" at bounding box center [830, 339] width 93 height 15
checkbox input "true"
drag, startPoint x: 1126, startPoint y: 299, endPoint x: 1011, endPoint y: 324, distance: 117.9
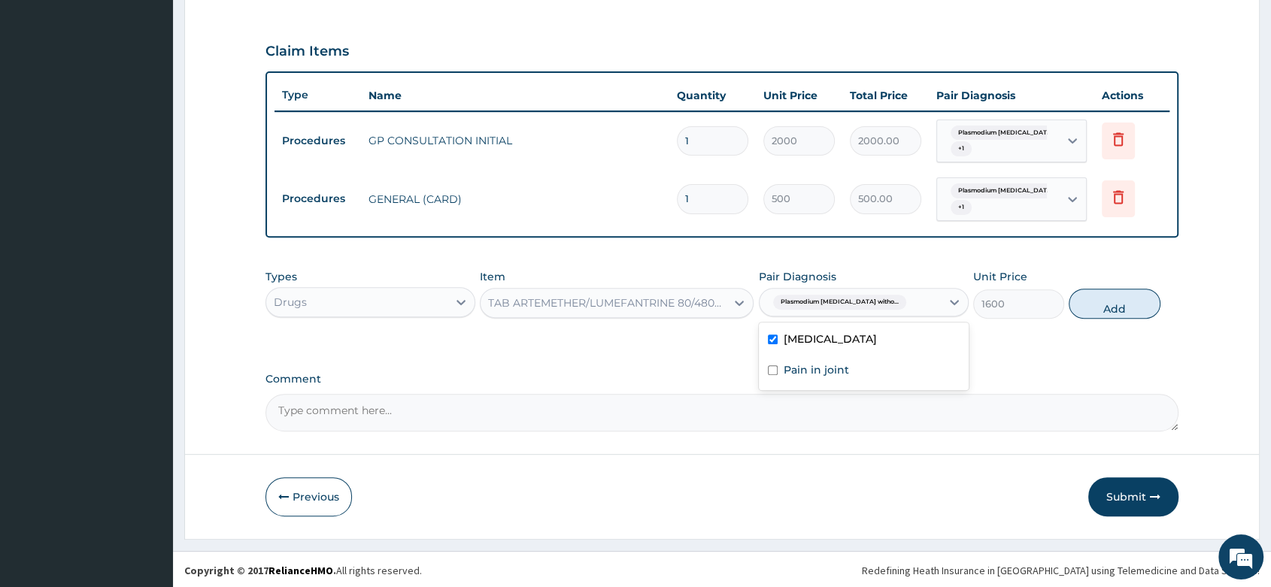
click at [1127, 299] on button "Add" at bounding box center [1114, 304] width 91 height 30
type input "0"
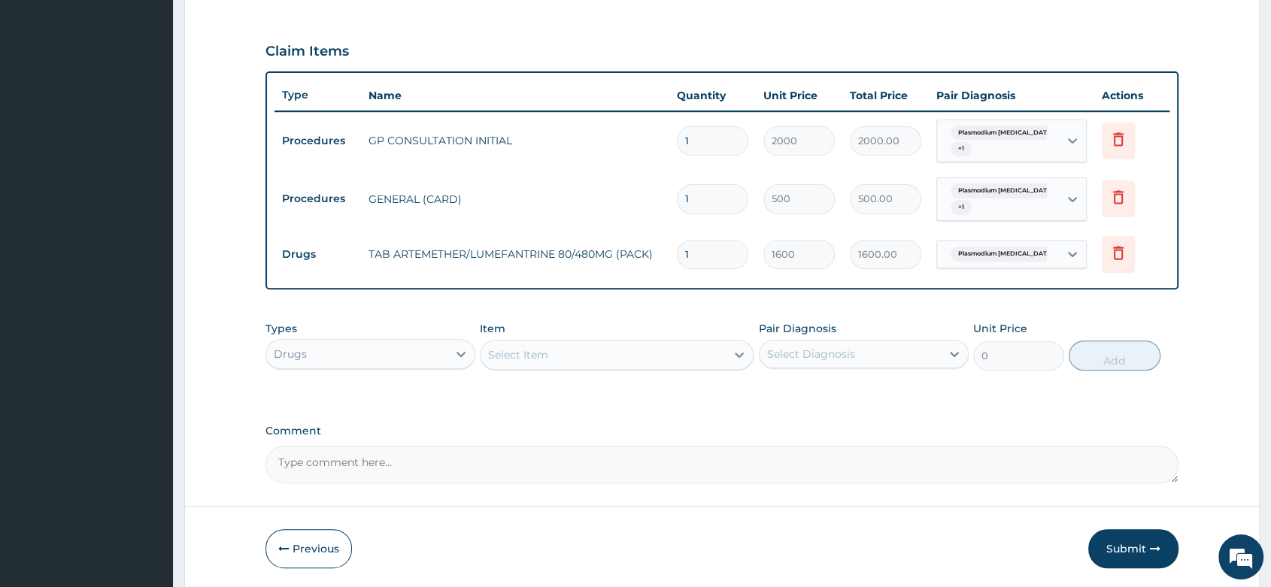
click at [611, 353] on div "Select Item" at bounding box center [603, 355] width 245 height 24
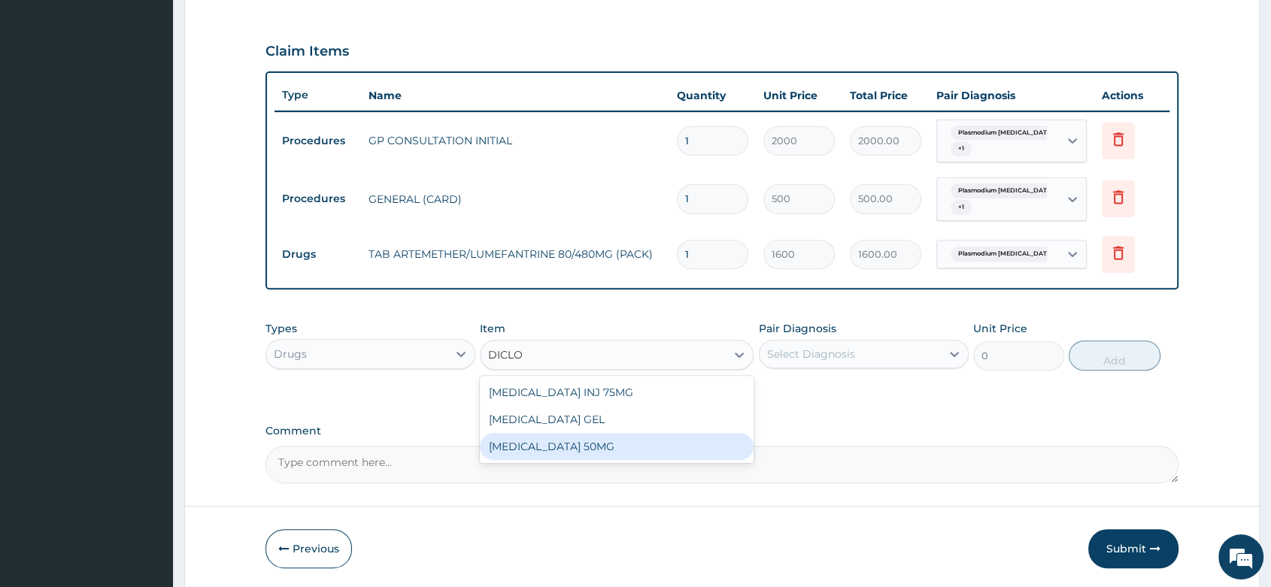
drag, startPoint x: 614, startPoint y: 443, endPoint x: 805, endPoint y: 374, distance: 203.2
click at [632, 429] on div "[MEDICAL_DATA] INJ 75MG [MEDICAL_DATA] GEL [MEDICAL_DATA] 50MG" at bounding box center [617, 419] width 274 height 87
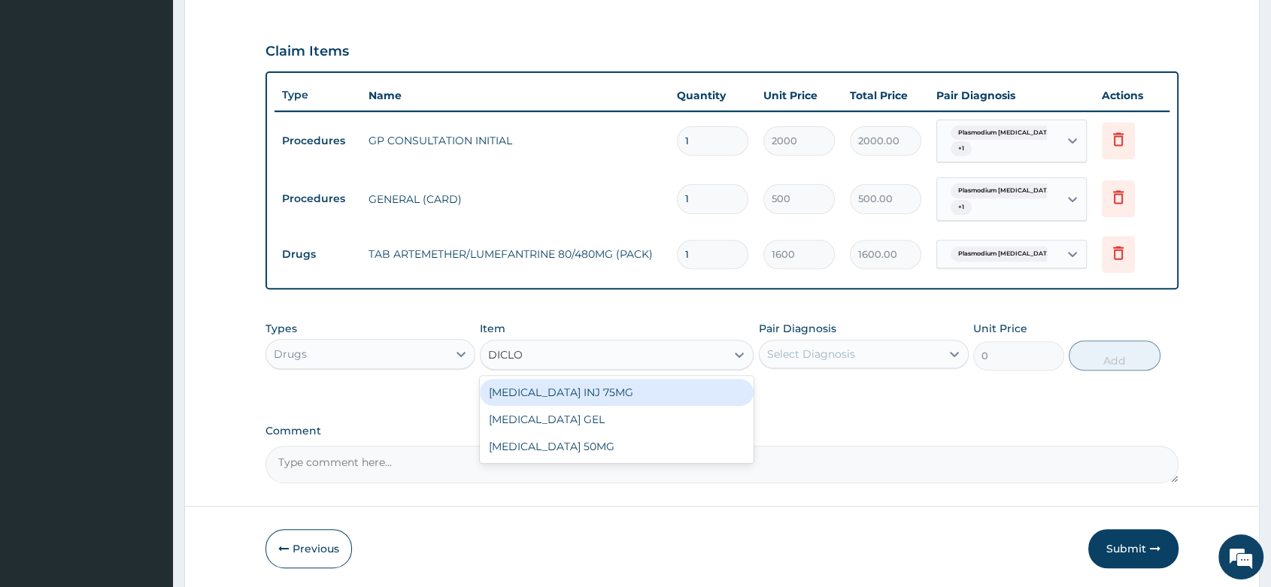
type input "DICLO"
click at [848, 342] on div "Select Diagnosis" at bounding box center [850, 354] width 181 height 24
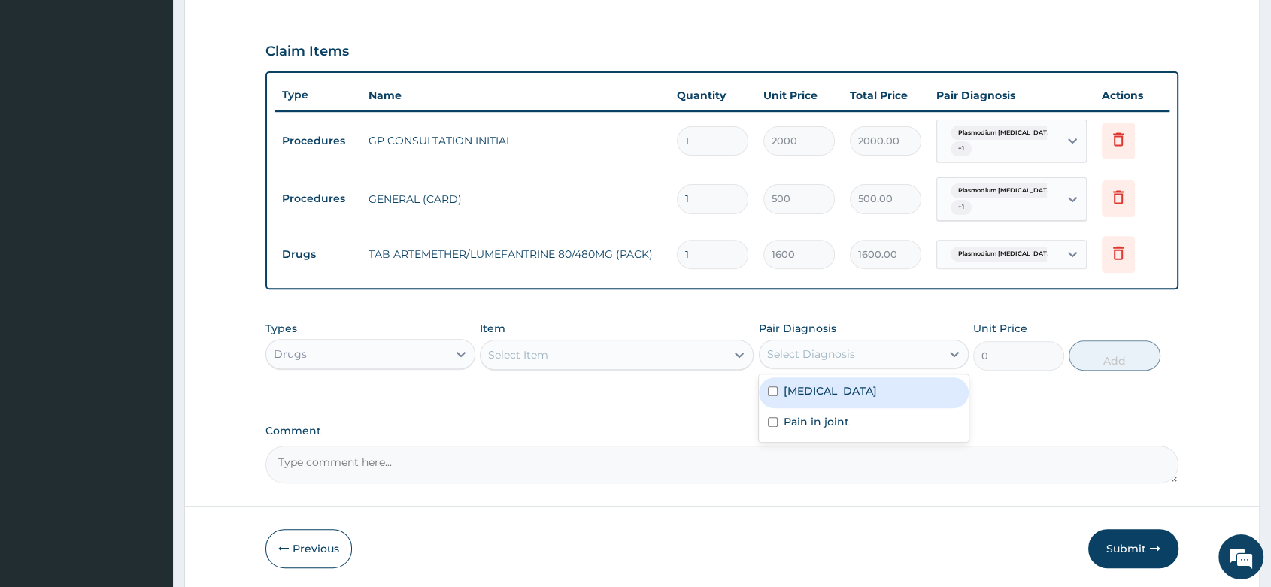
click at [661, 358] on div "Select Item" at bounding box center [603, 355] width 245 height 24
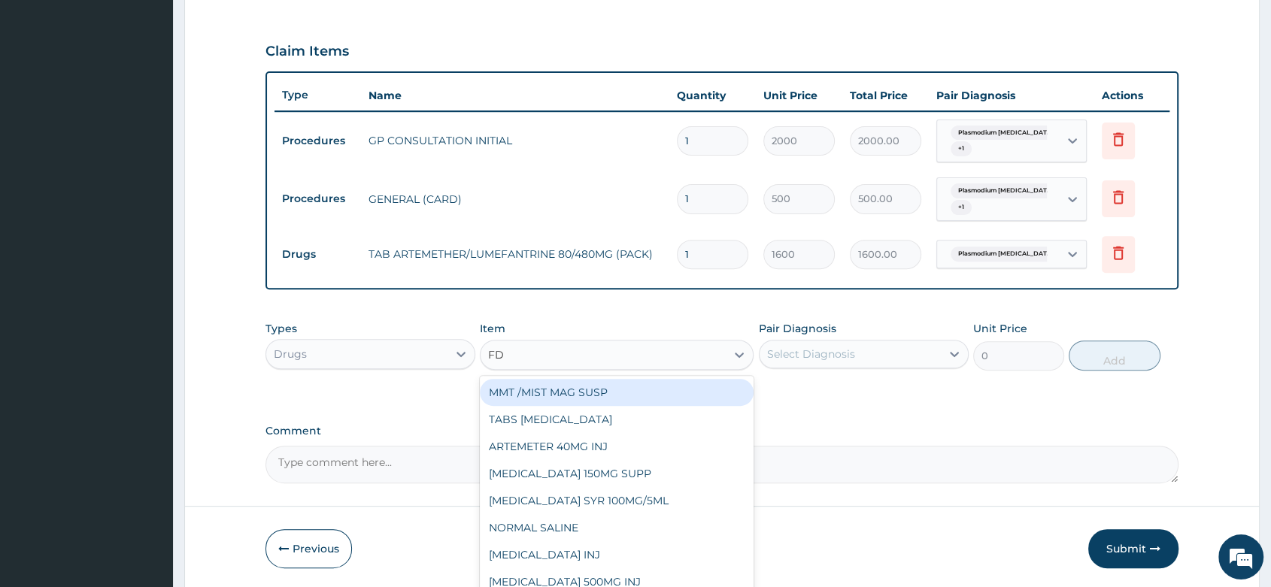
type input "F"
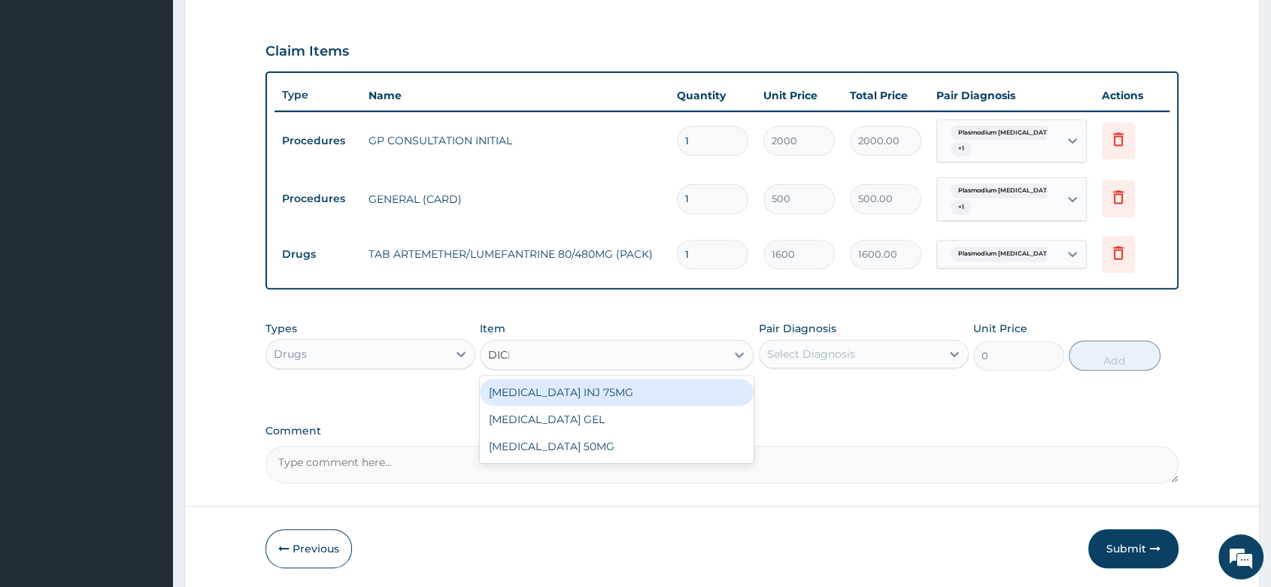
type input "DICLO"
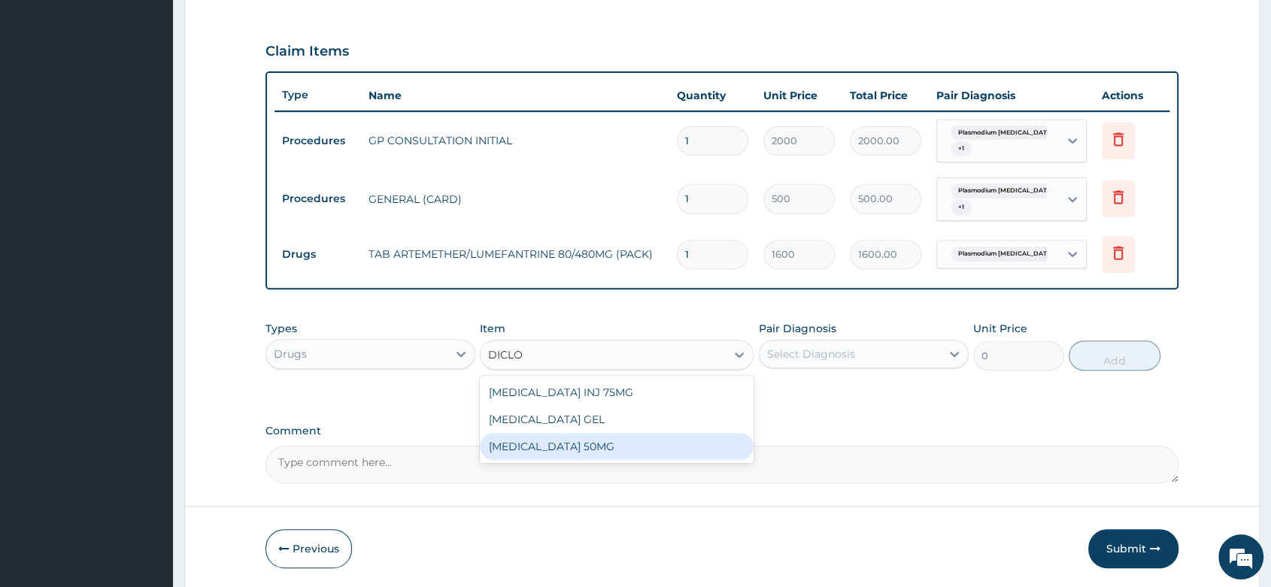
click at [656, 456] on div "[MEDICAL_DATA] 50MG" at bounding box center [617, 446] width 274 height 27
type input "25"
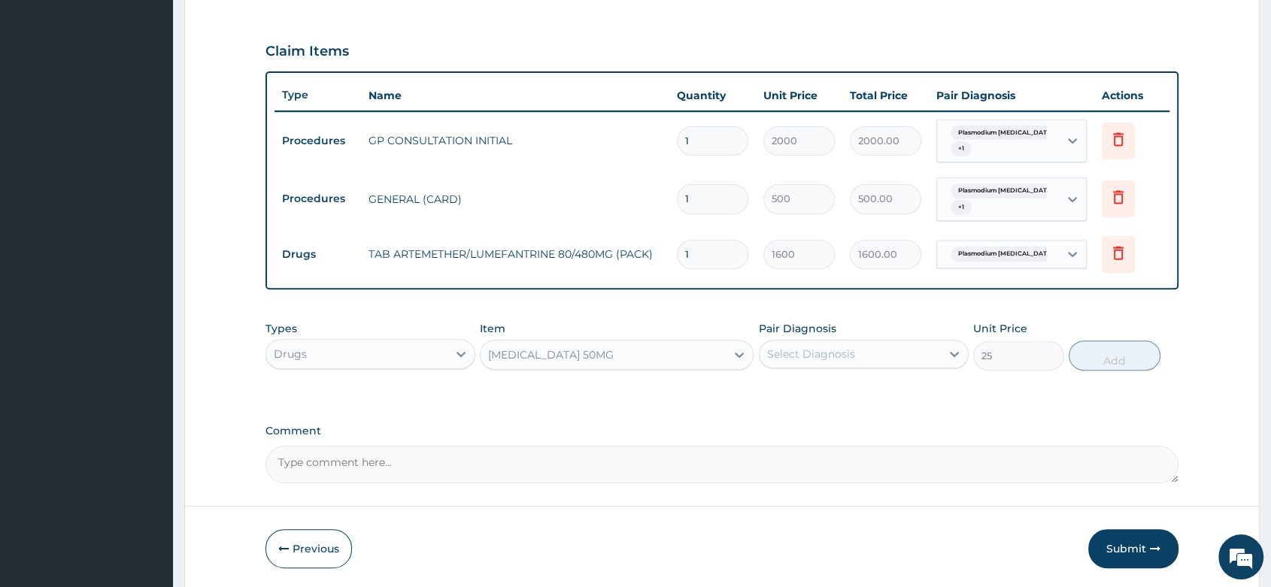
click at [849, 349] on div "Select Diagnosis" at bounding box center [811, 354] width 88 height 15
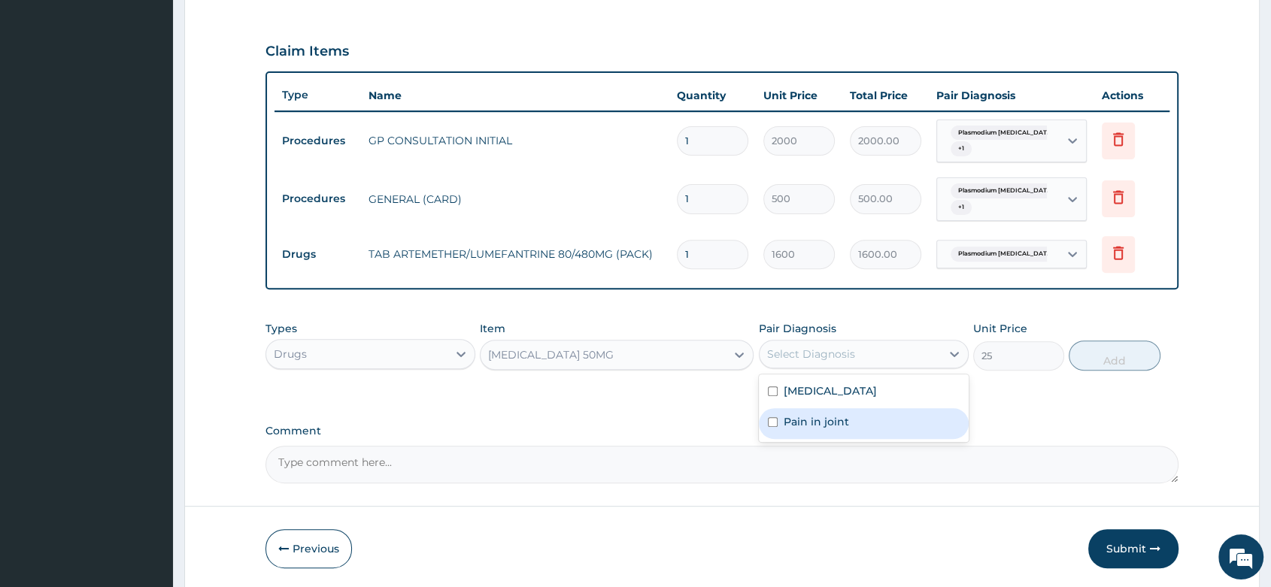
click at [822, 429] on label "Pain in joint" at bounding box center [816, 421] width 65 height 15
checkbox input "true"
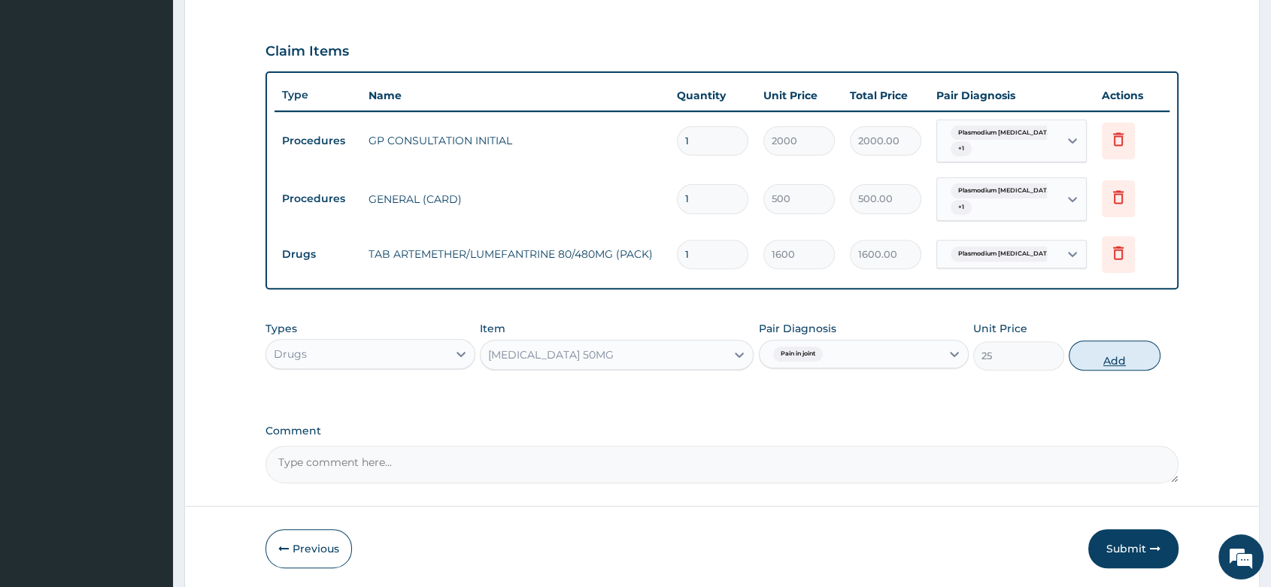
click at [1119, 352] on button "Add" at bounding box center [1114, 356] width 91 height 30
type input "0"
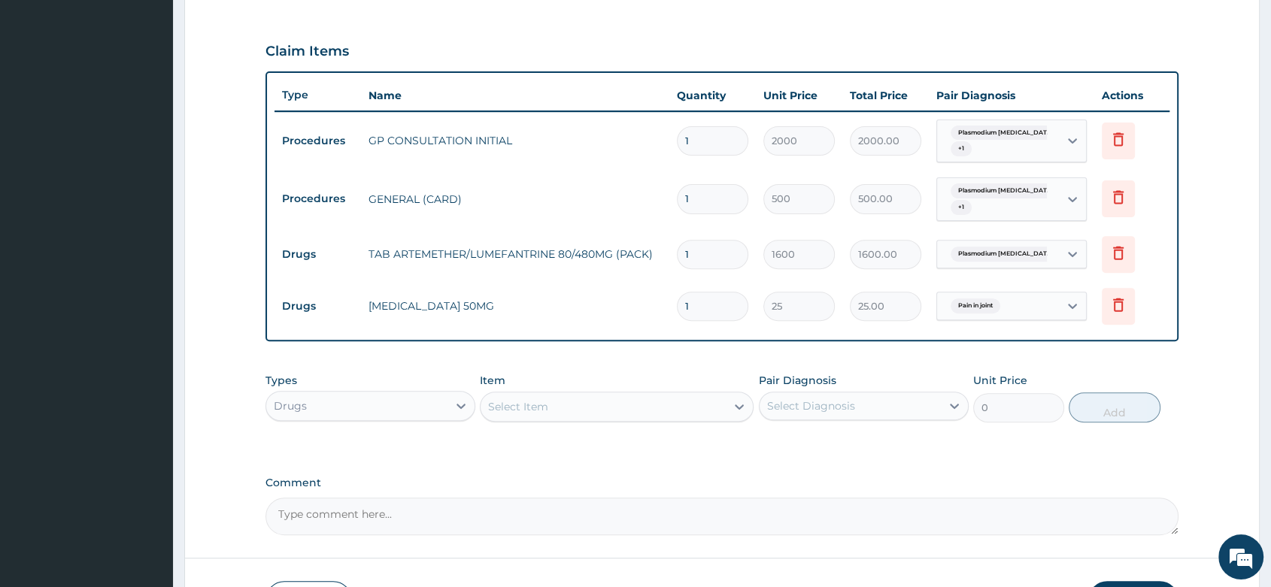
type input "10"
type input "250.00"
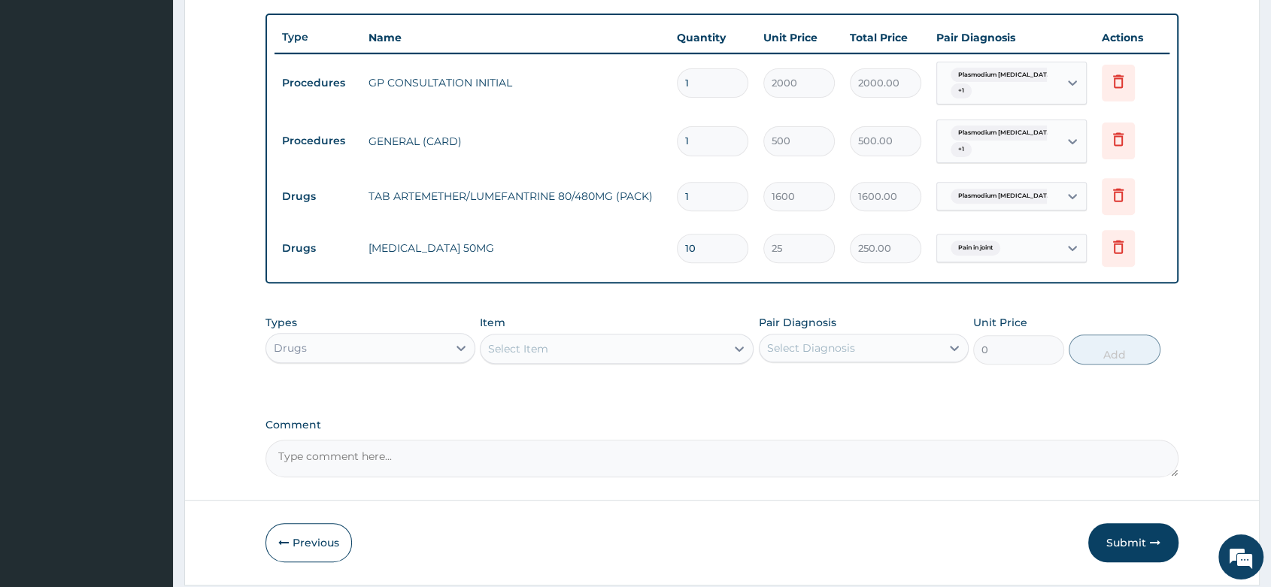
scroll to position [593, 0]
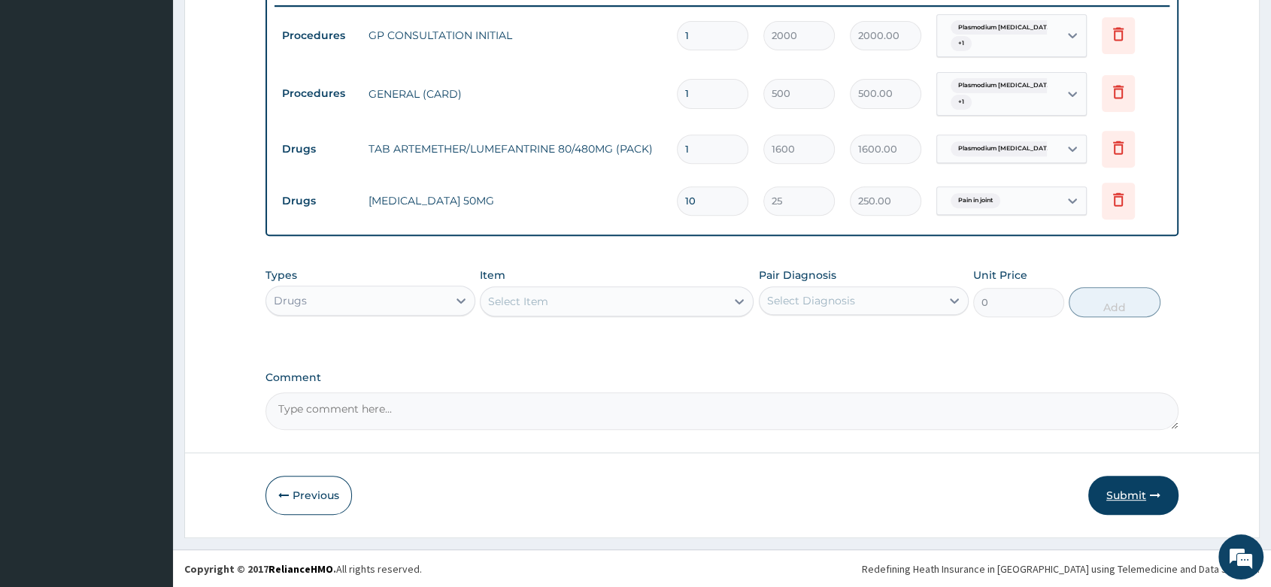
type input "10"
click at [1141, 486] on button "Submit" at bounding box center [1133, 495] width 90 height 39
